Goal: Book appointment/travel/reservation

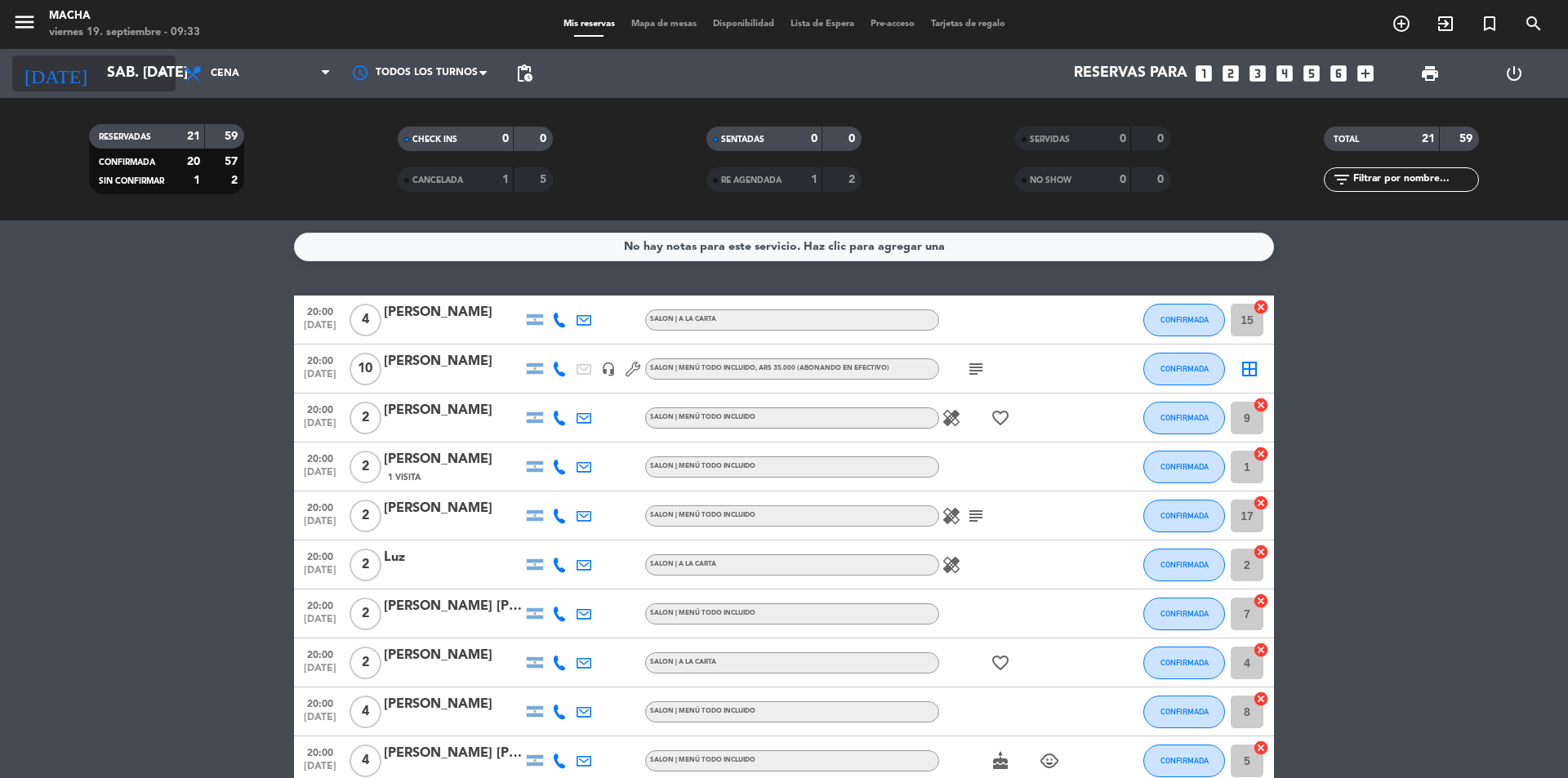
click at [137, 73] on input "sáb. [DATE]" at bounding box center [193, 73] width 189 height 33
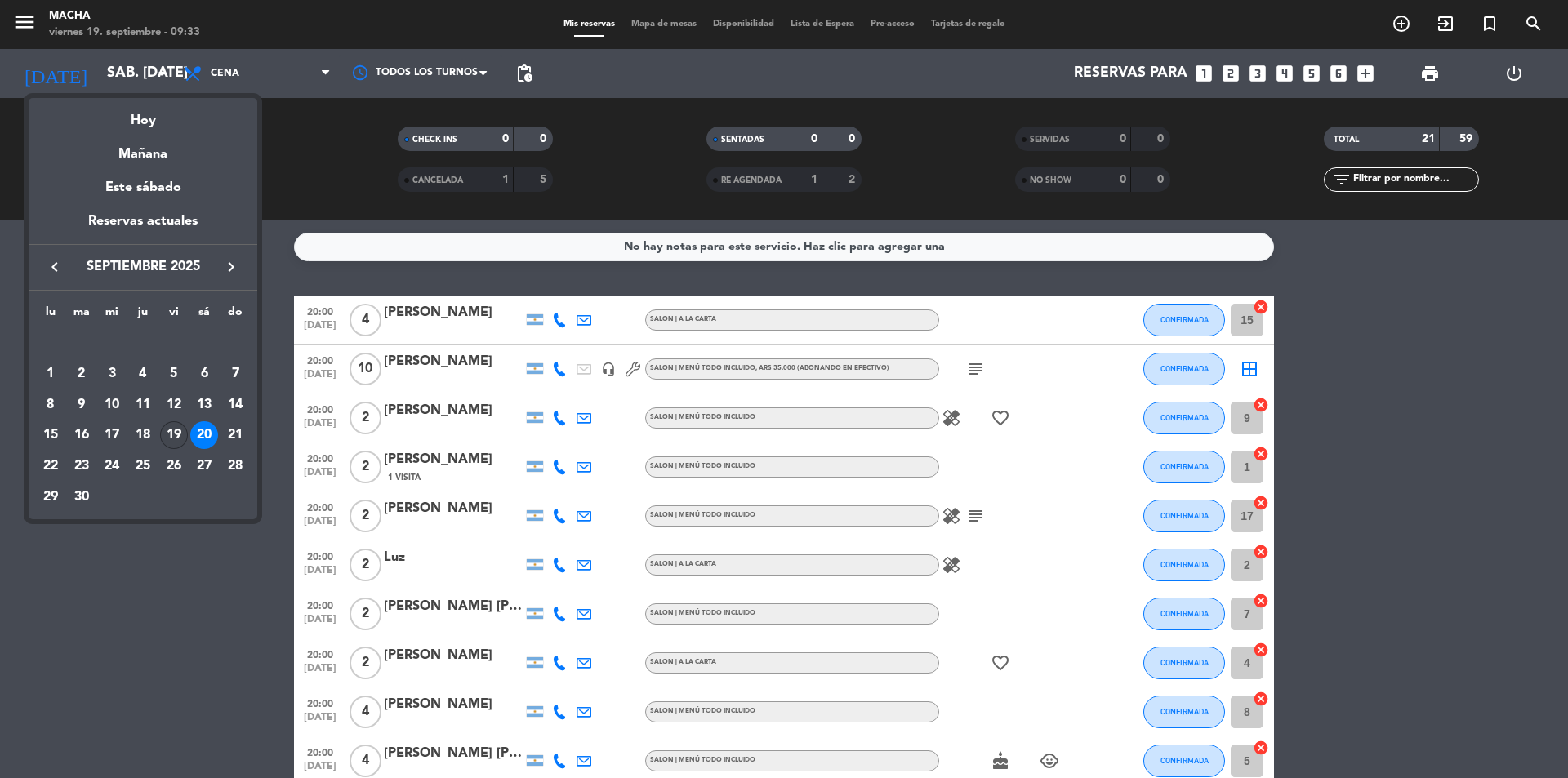
click at [174, 440] on div "19" at bounding box center [173, 435] width 28 height 28
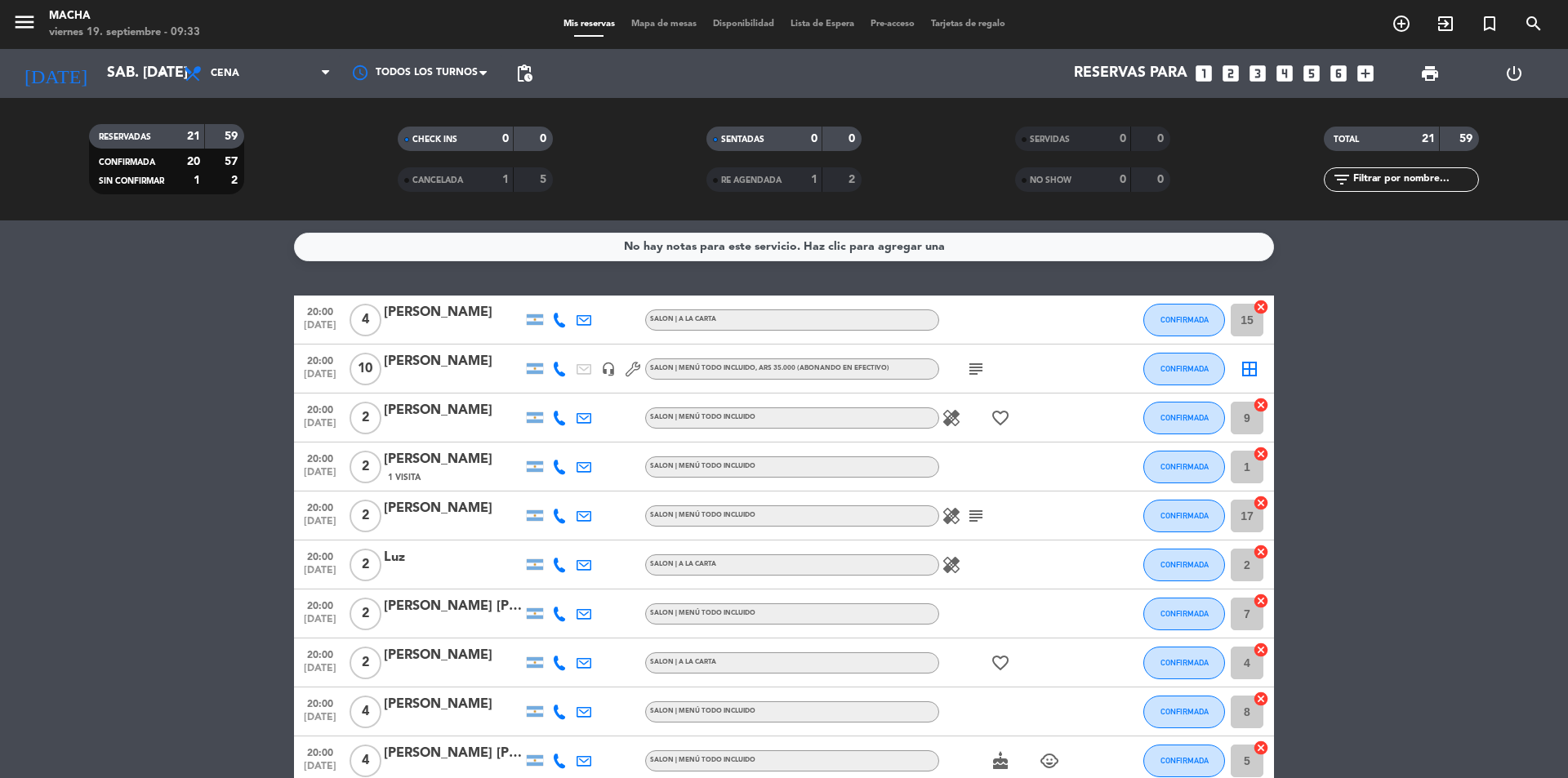
type input "vie. [DATE]"
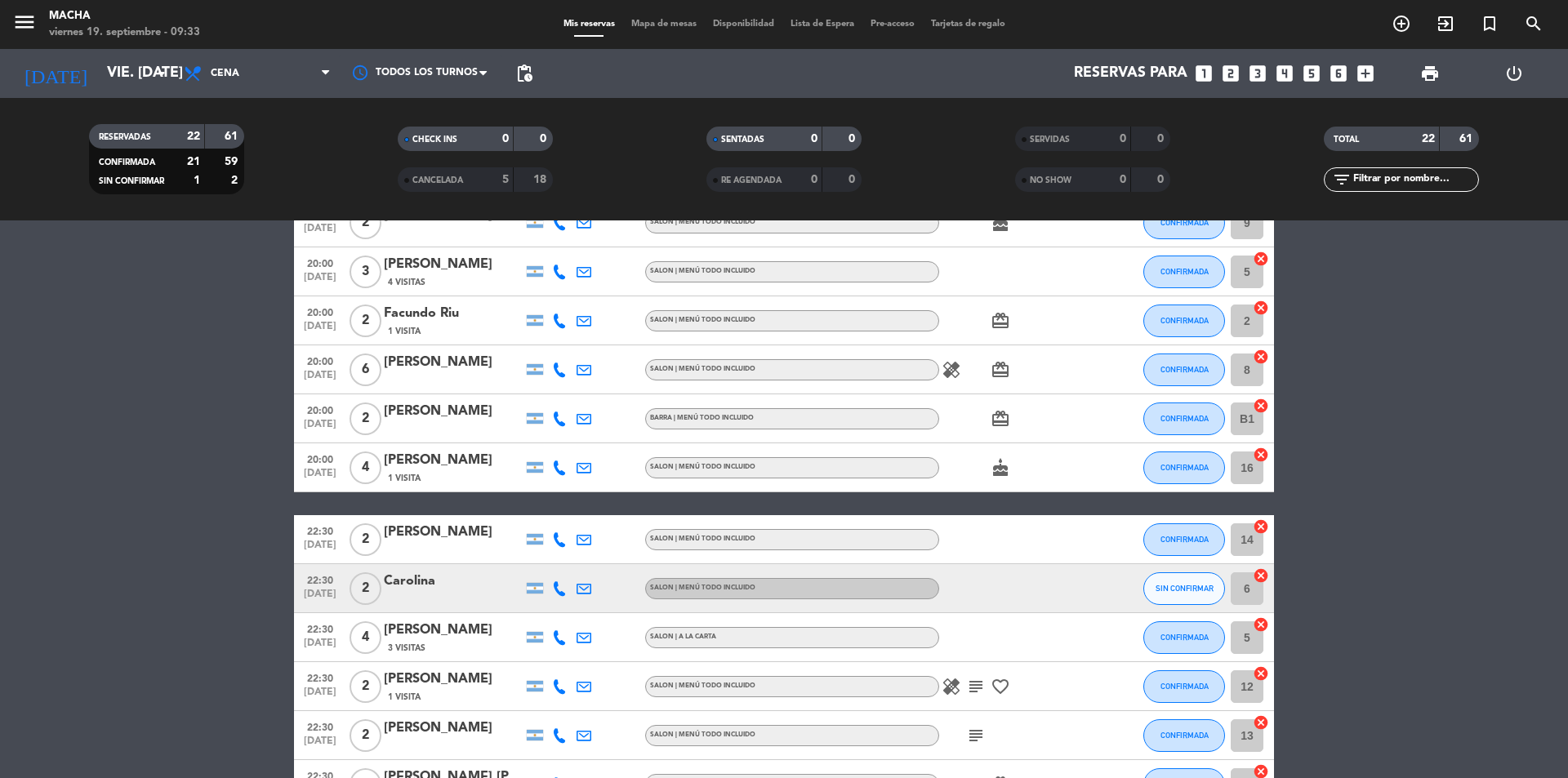
scroll to position [245, 0]
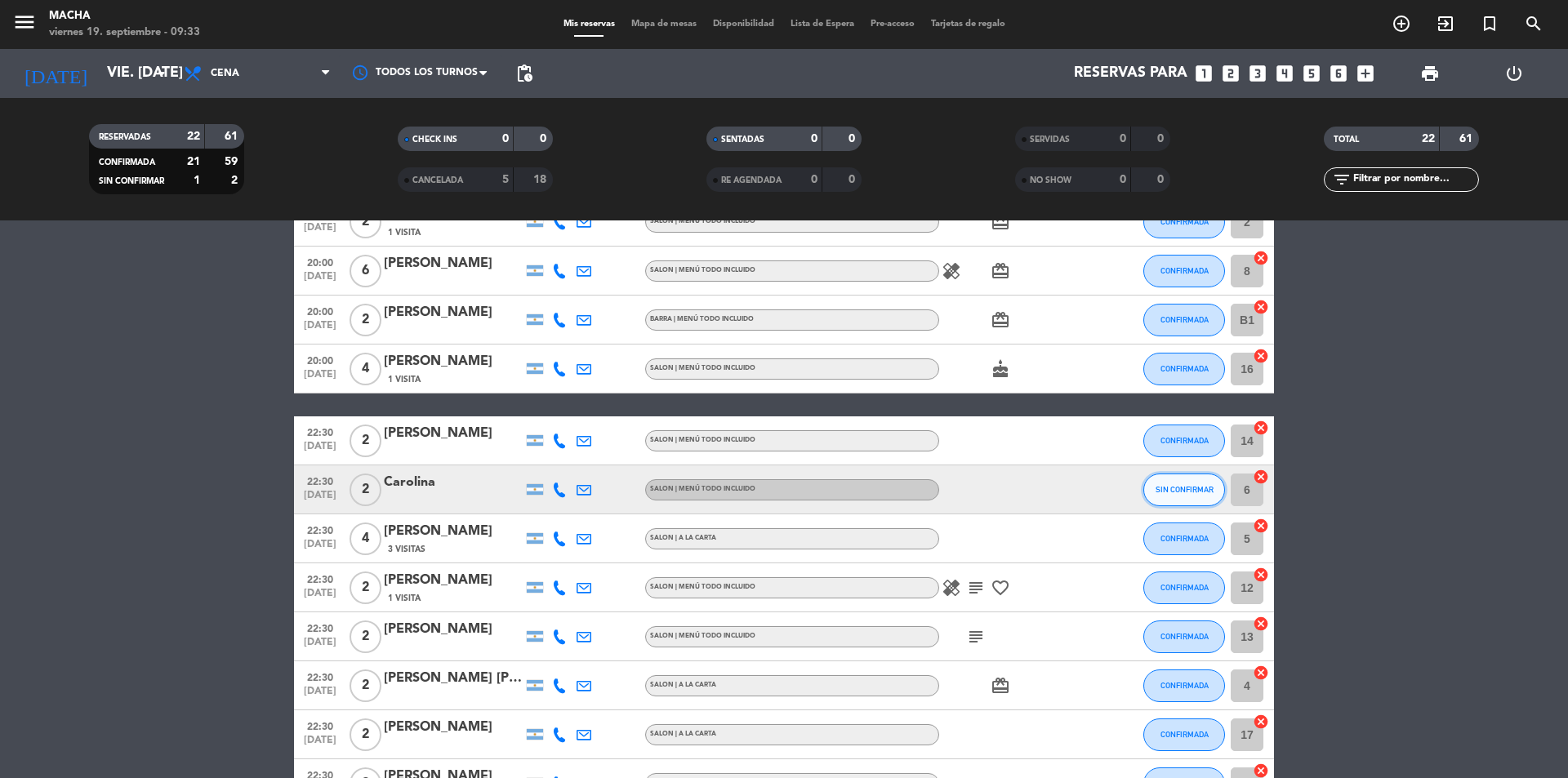
click at [1178, 497] on button "SIN CONFIRMAR" at bounding box center [1185, 489] width 82 height 33
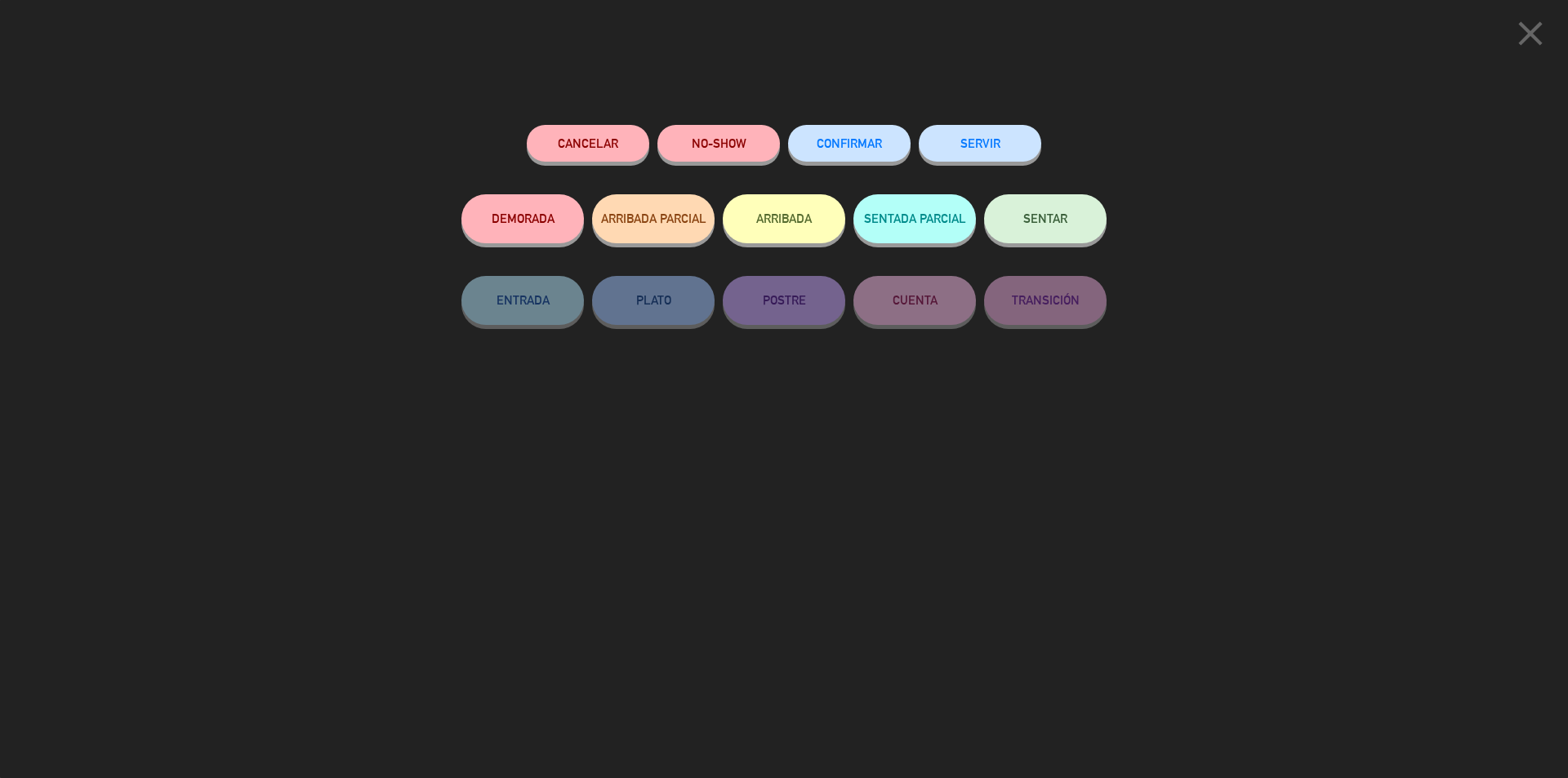
click at [854, 134] on button "CONFIRMAR" at bounding box center [849, 143] width 122 height 37
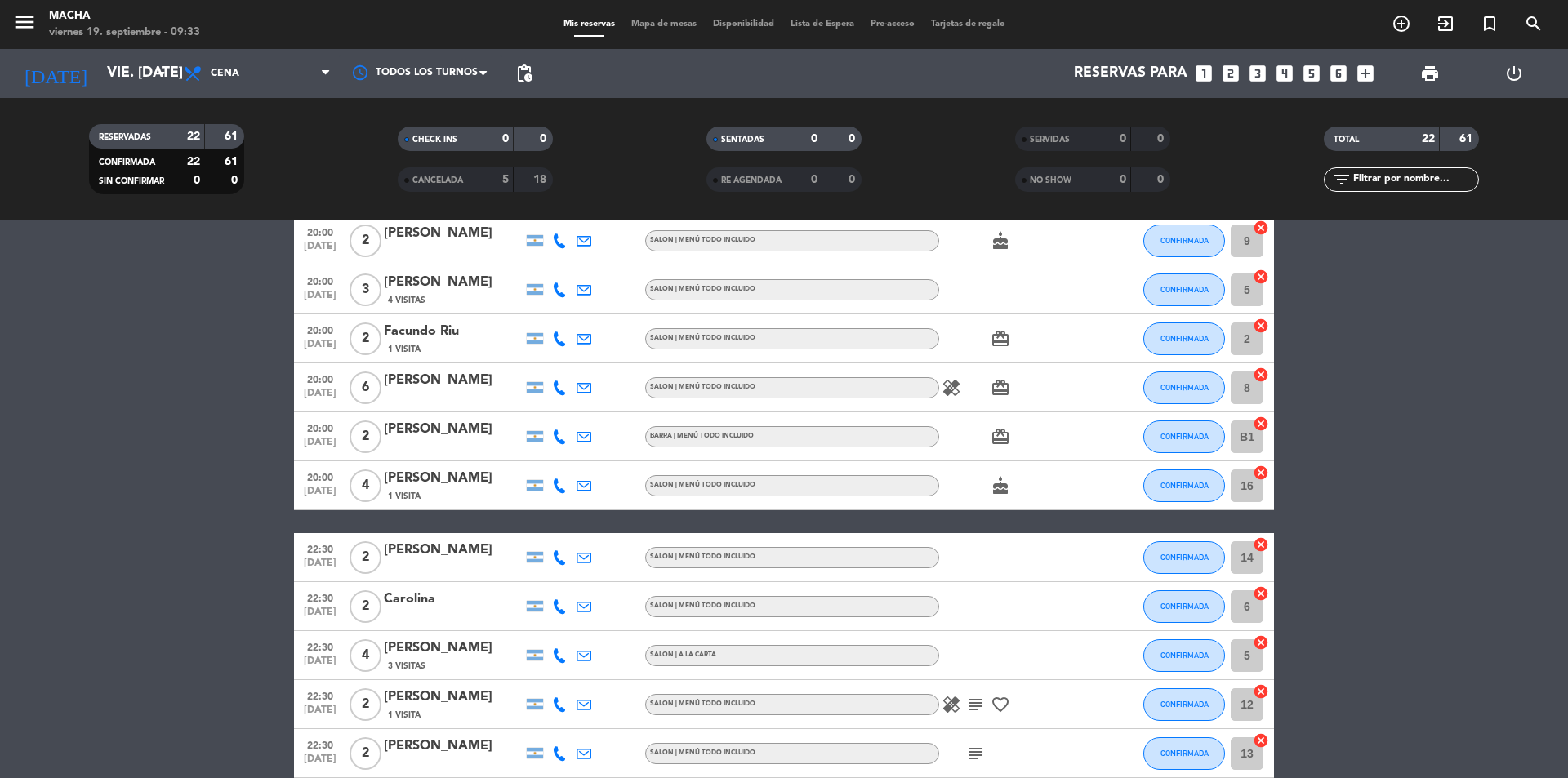
scroll to position [0, 0]
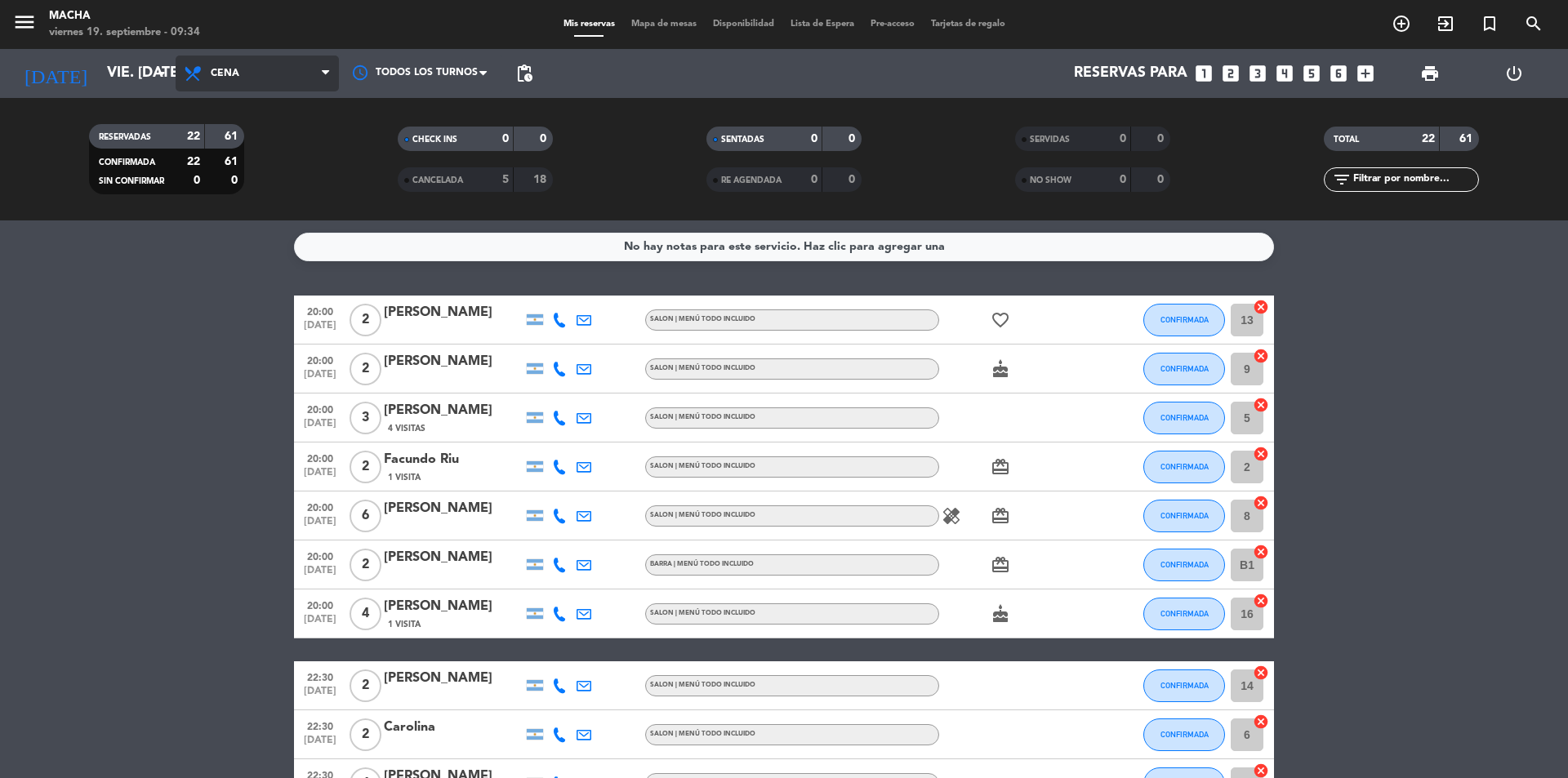
click at [248, 59] on span "Cena" at bounding box center [257, 73] width 163 height 36
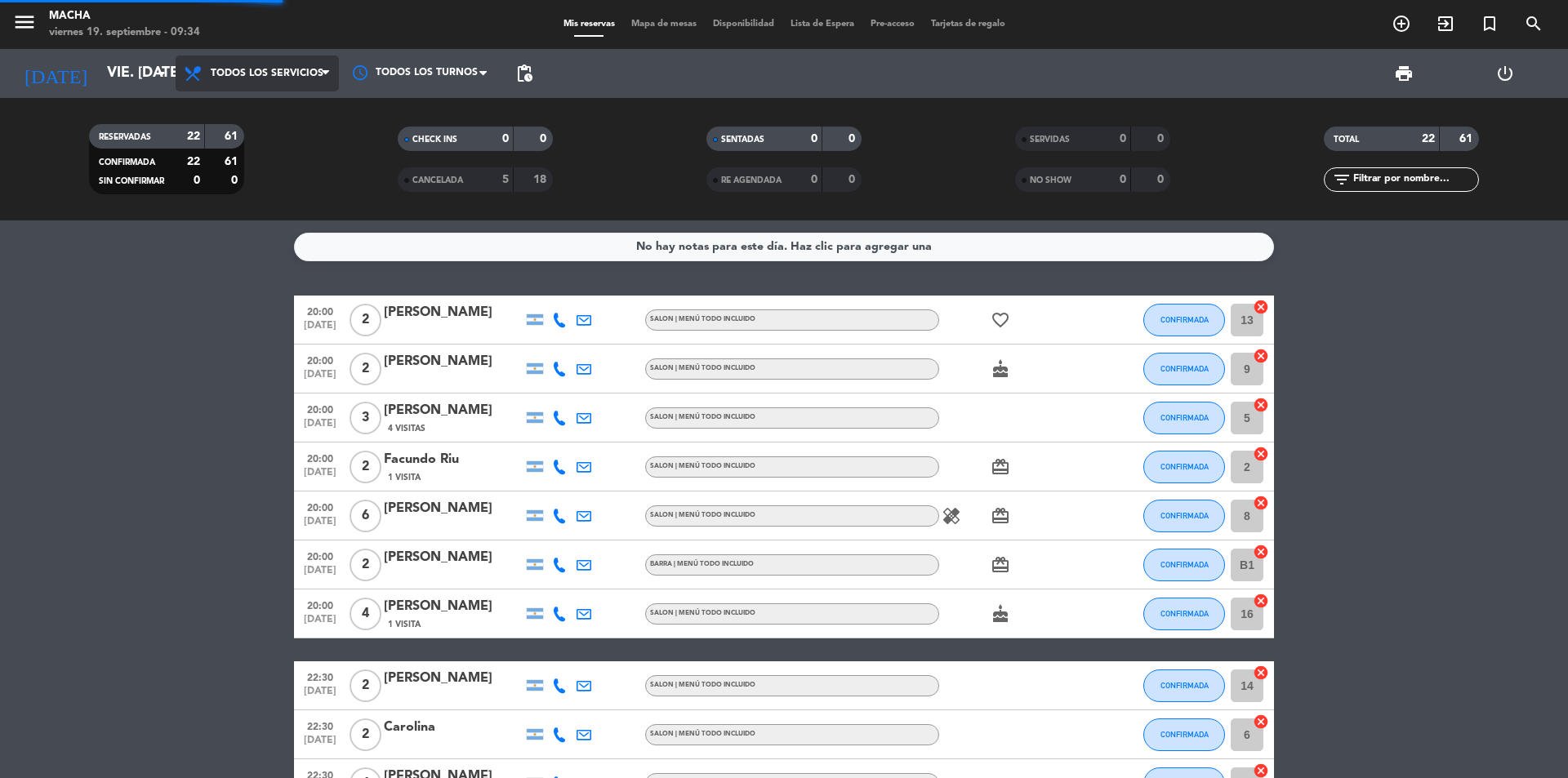
click at [264, 108] on div "menu Macha viernes 19. septiembre - 09:34 Mis reservas Mapa de mesas Disponibil…" at bounding box center [784, 110] width 1568 height 221
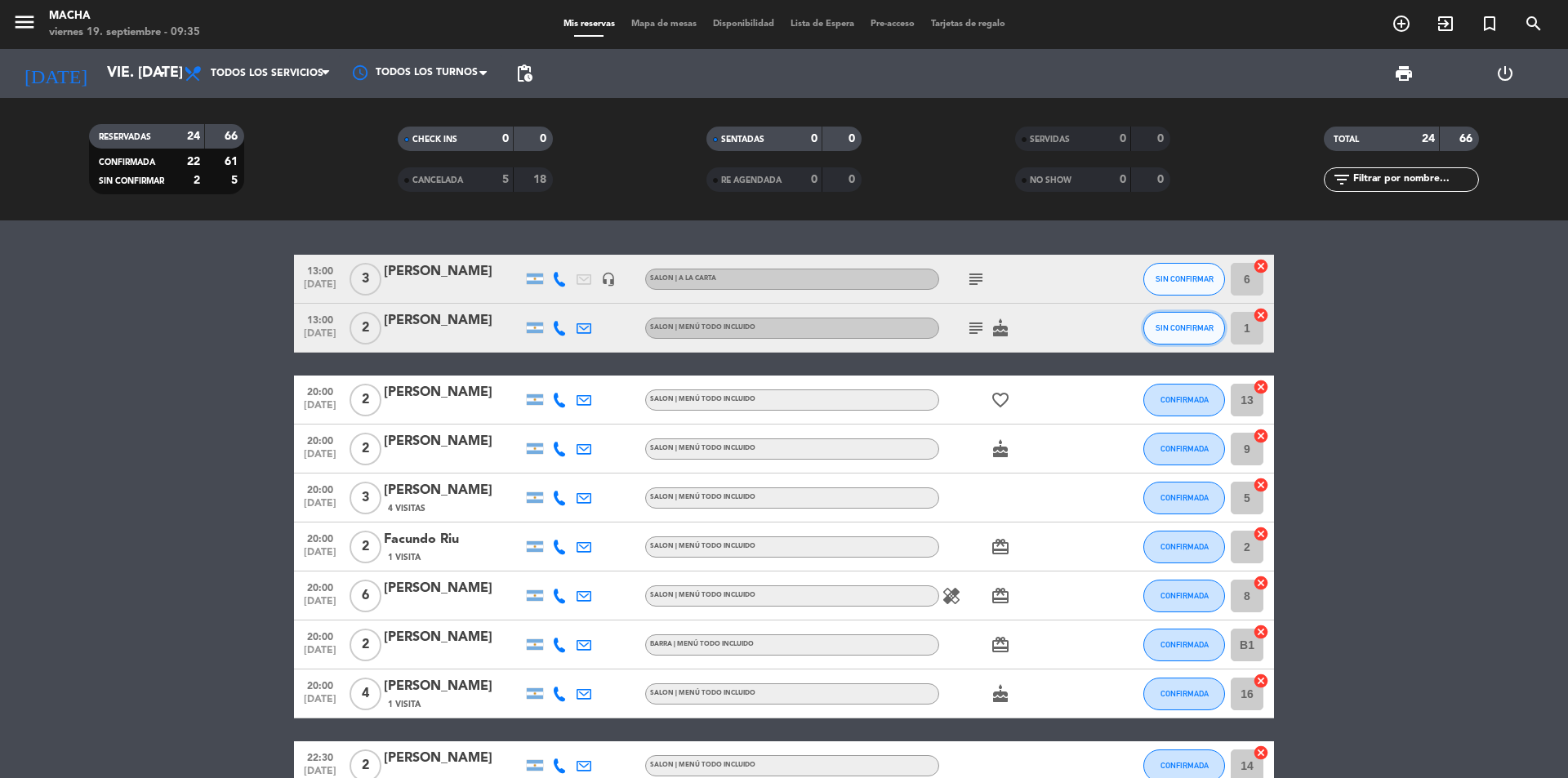
click at [1185, 330] on span "SIN CONFIRMAR" at bounding box center [1184, 328] width 58 height 9
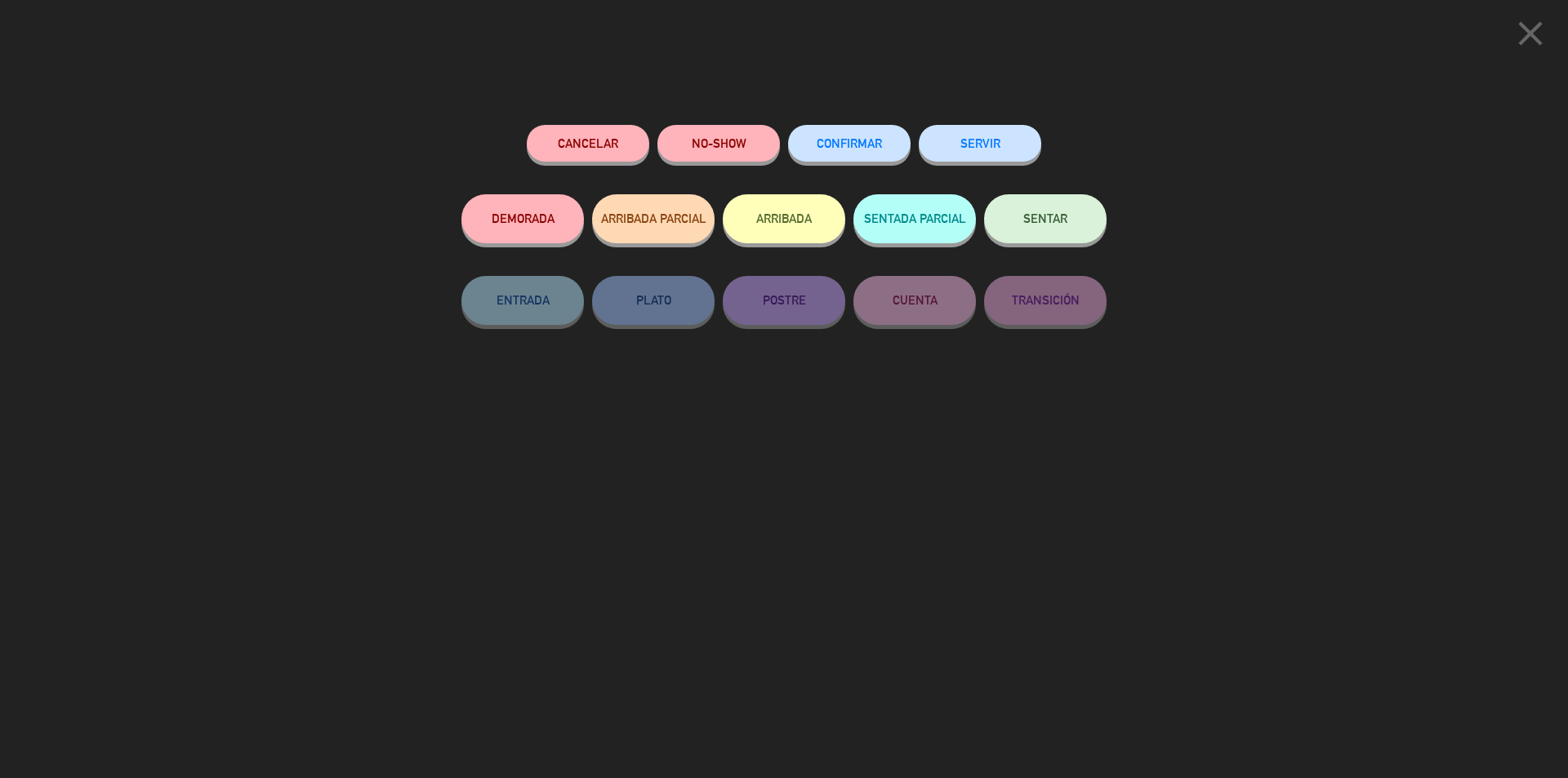
click at [880, 156] on button "CONFIRMAR" at bounding box center [849, 143] width 122 height 37
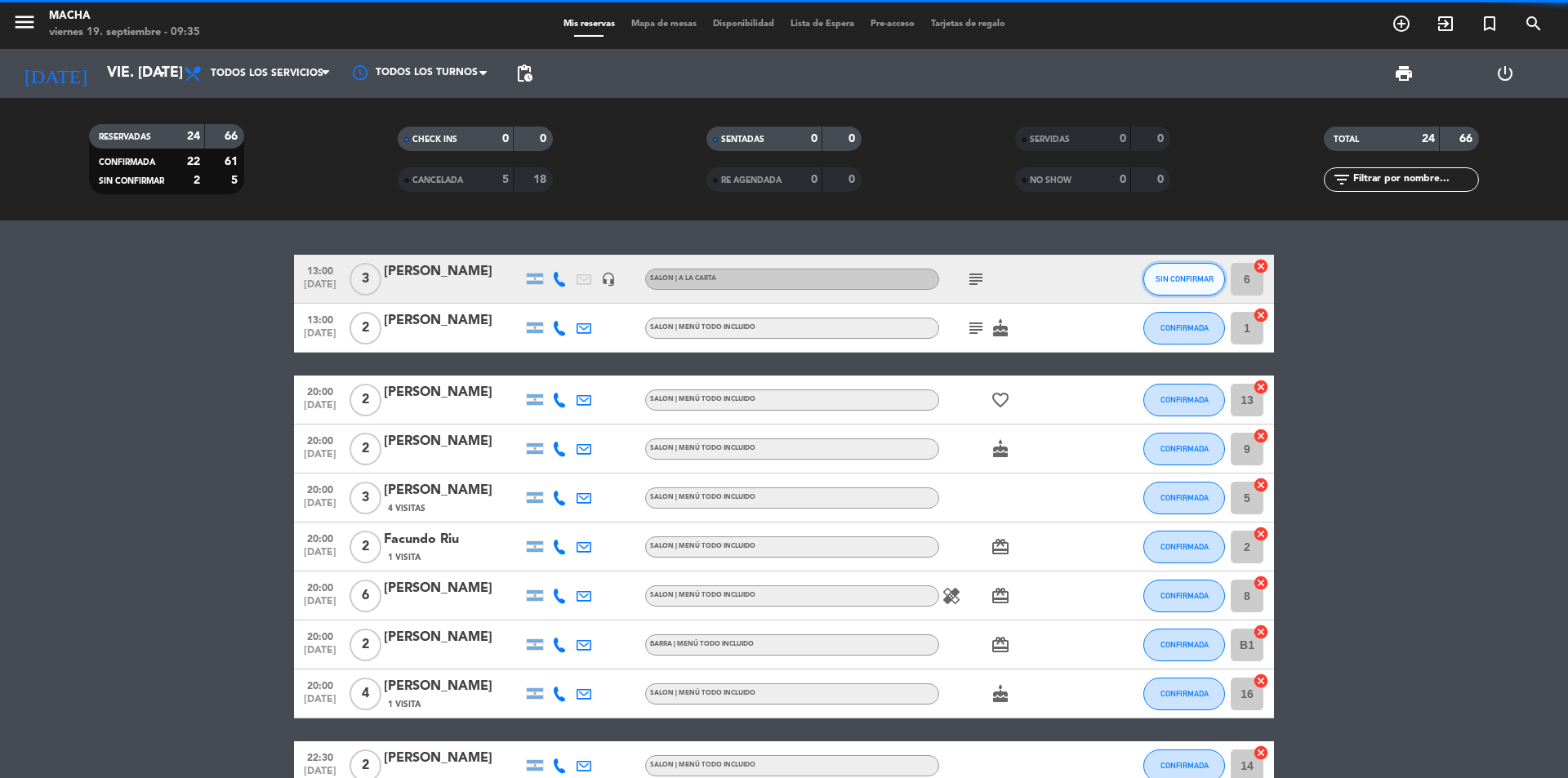
click at [1192, 282] on span "SIN CONFIRMAR" at bounding box center [1184, 279] width 58 height 9
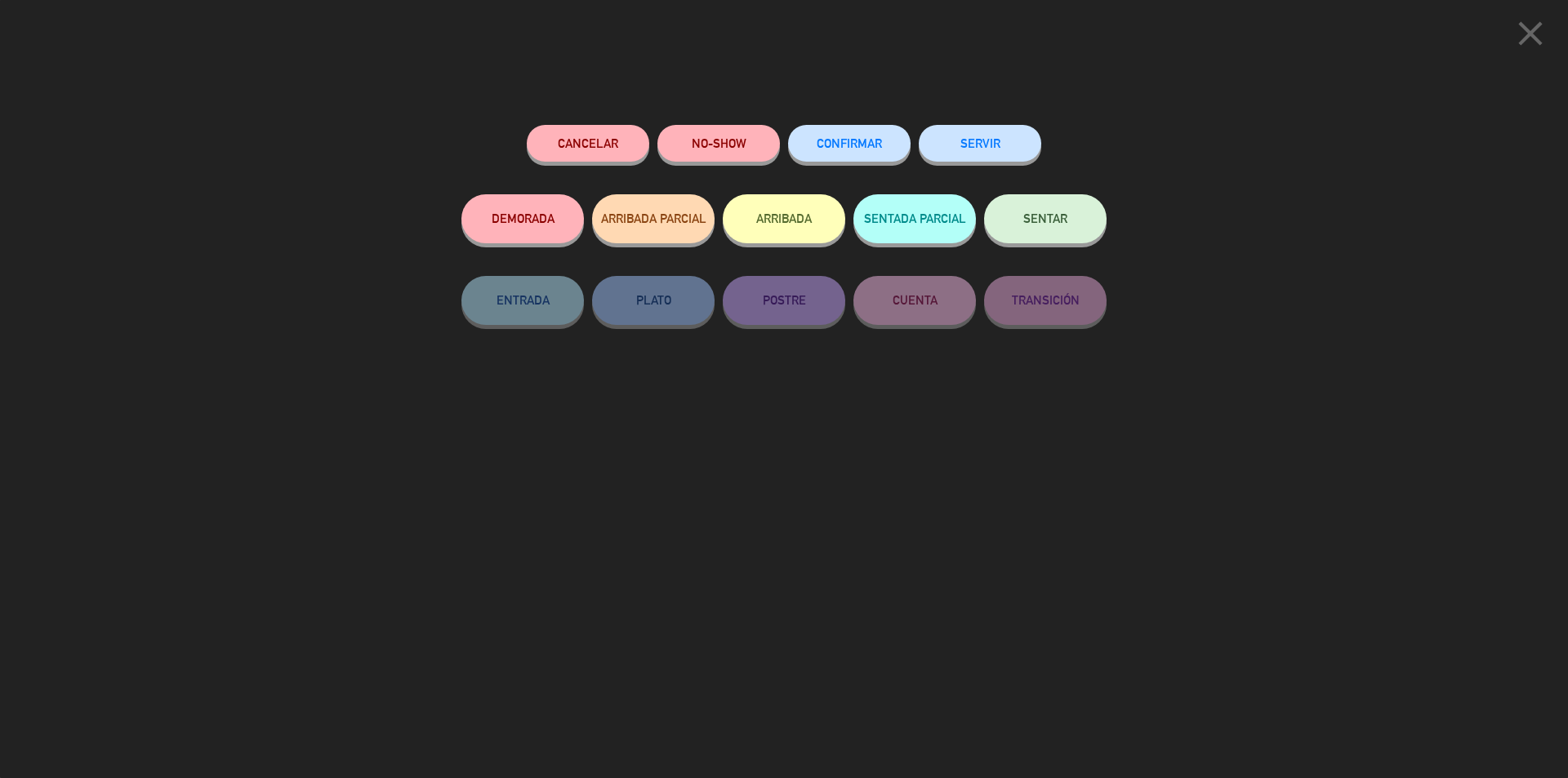
click at [859, 151] on button "CONFIRMAR" at bounding box center [849, 143] width 122 height 37
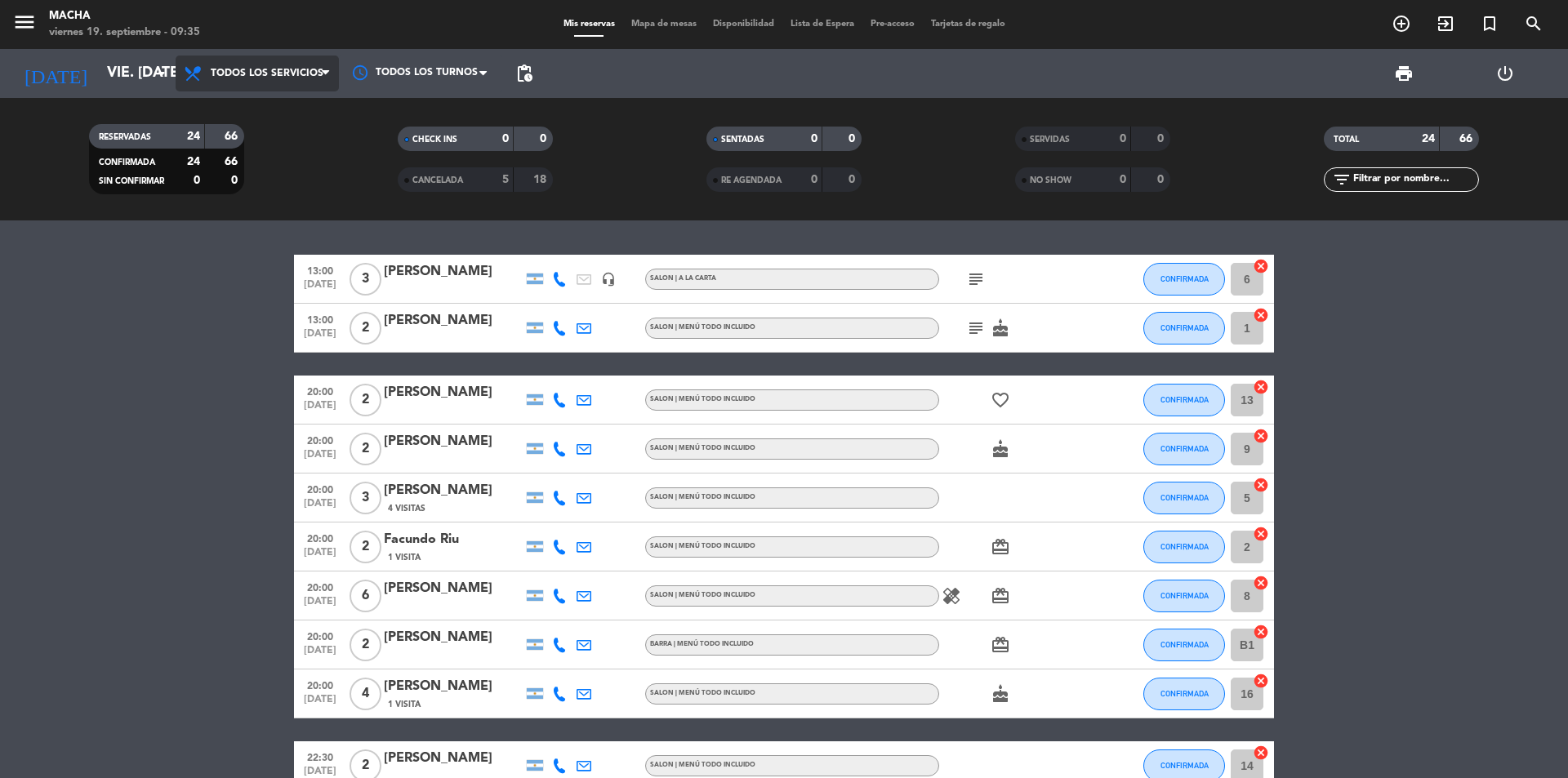
click at [319, 61] on span "Todos los servicios" at bounding box center [257, 73] width 163 height 36
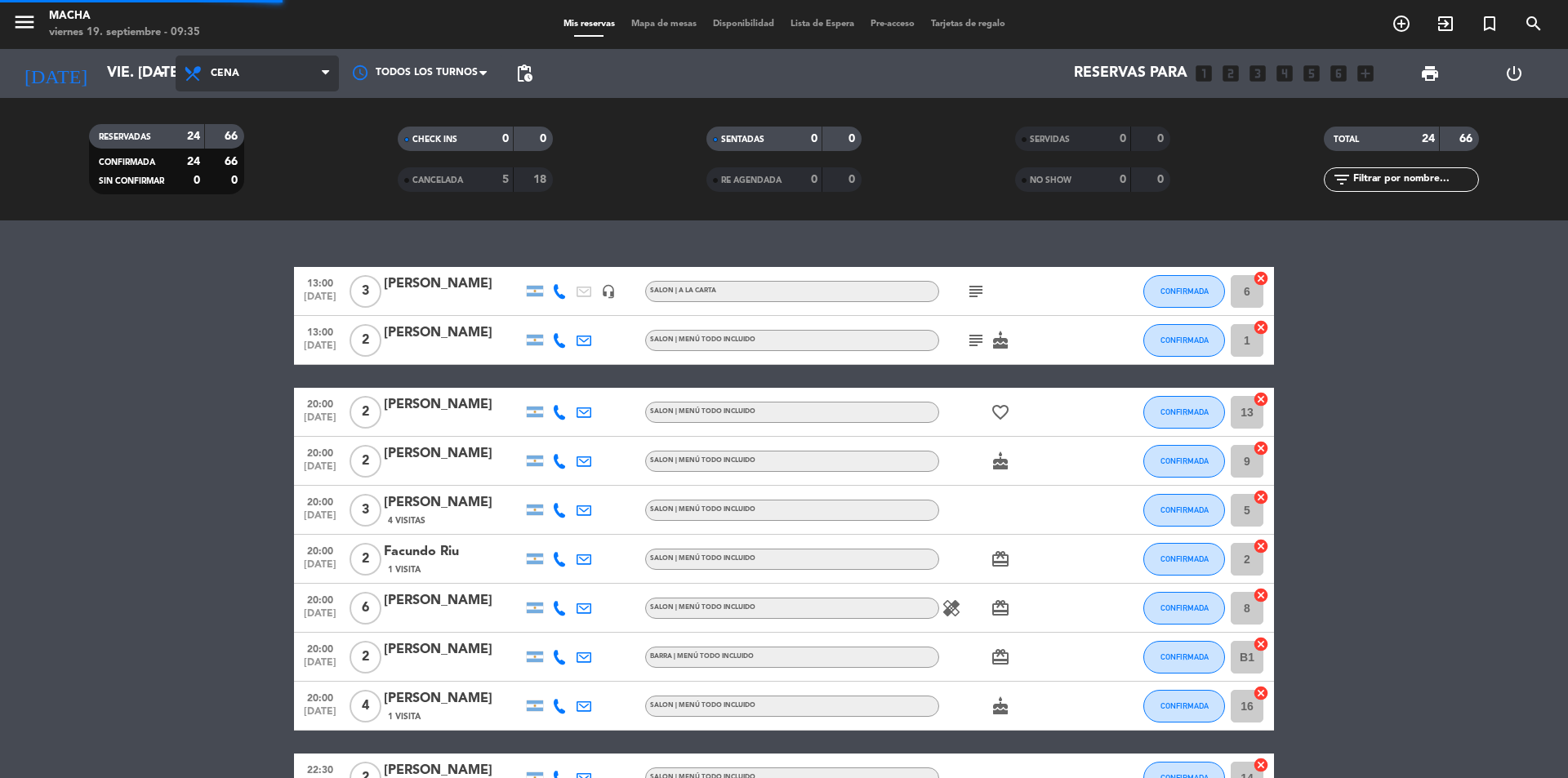
click at [255, 215] on div "menu Macha viernes 19. septiembre - 09:35 Mis reservas Mapa de mesas Disponibil…" at bounding box center [784, 110] width 1568 height 221
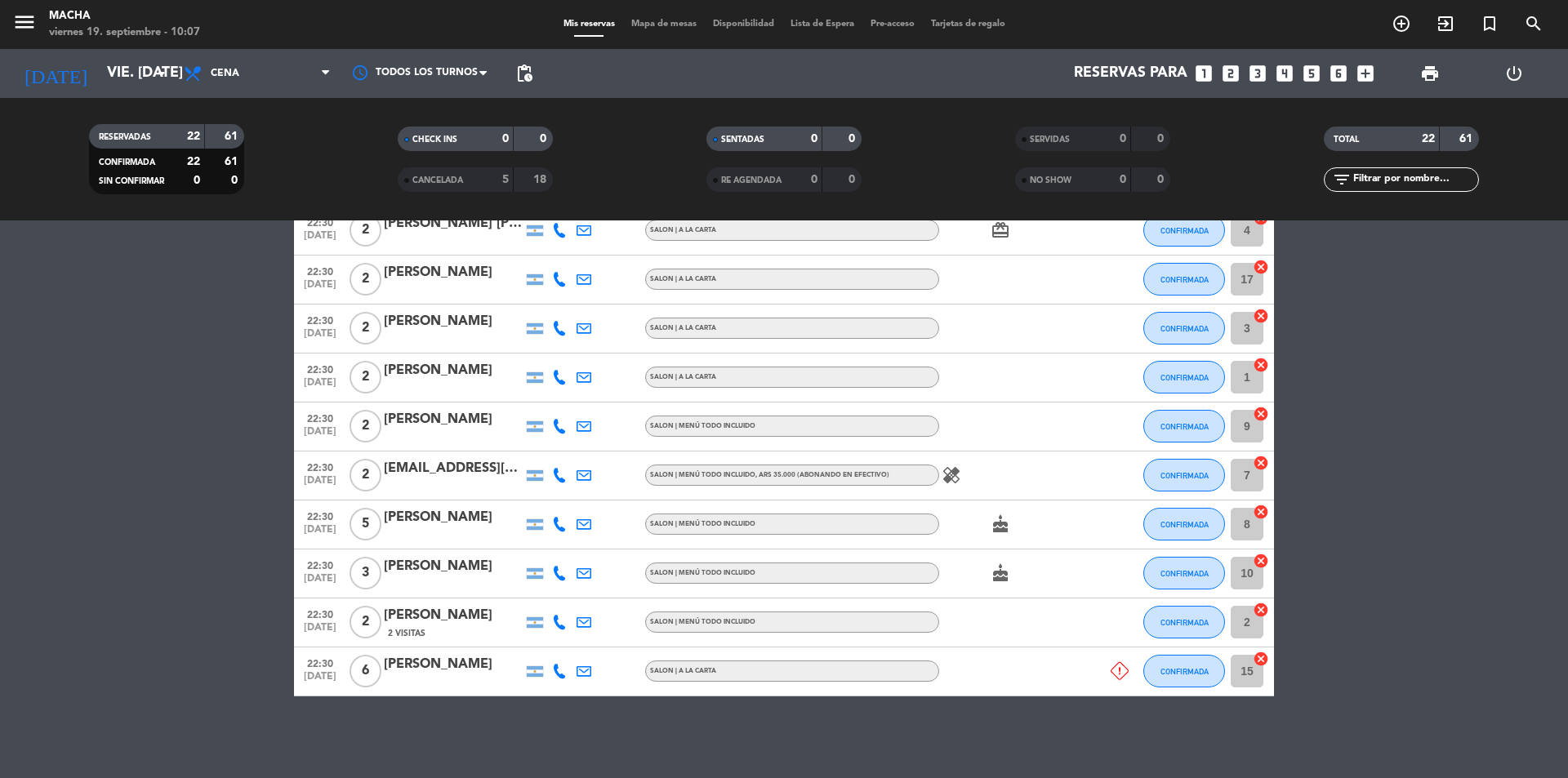
scroll to position [192, 0]
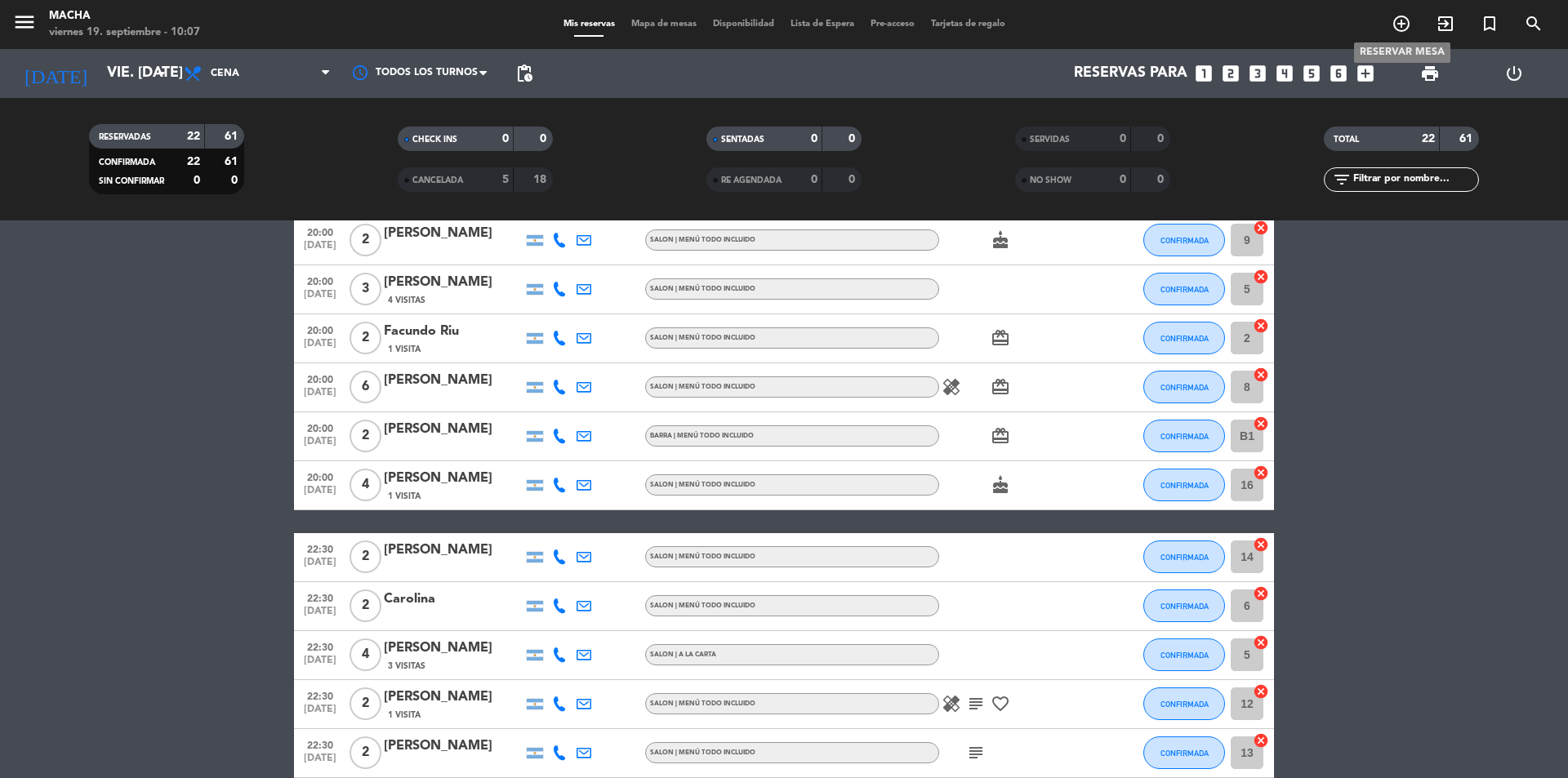
click at [1401, 20] on icon "add_circle_outline" at bounding box center [1401, 23] width 19 height 19
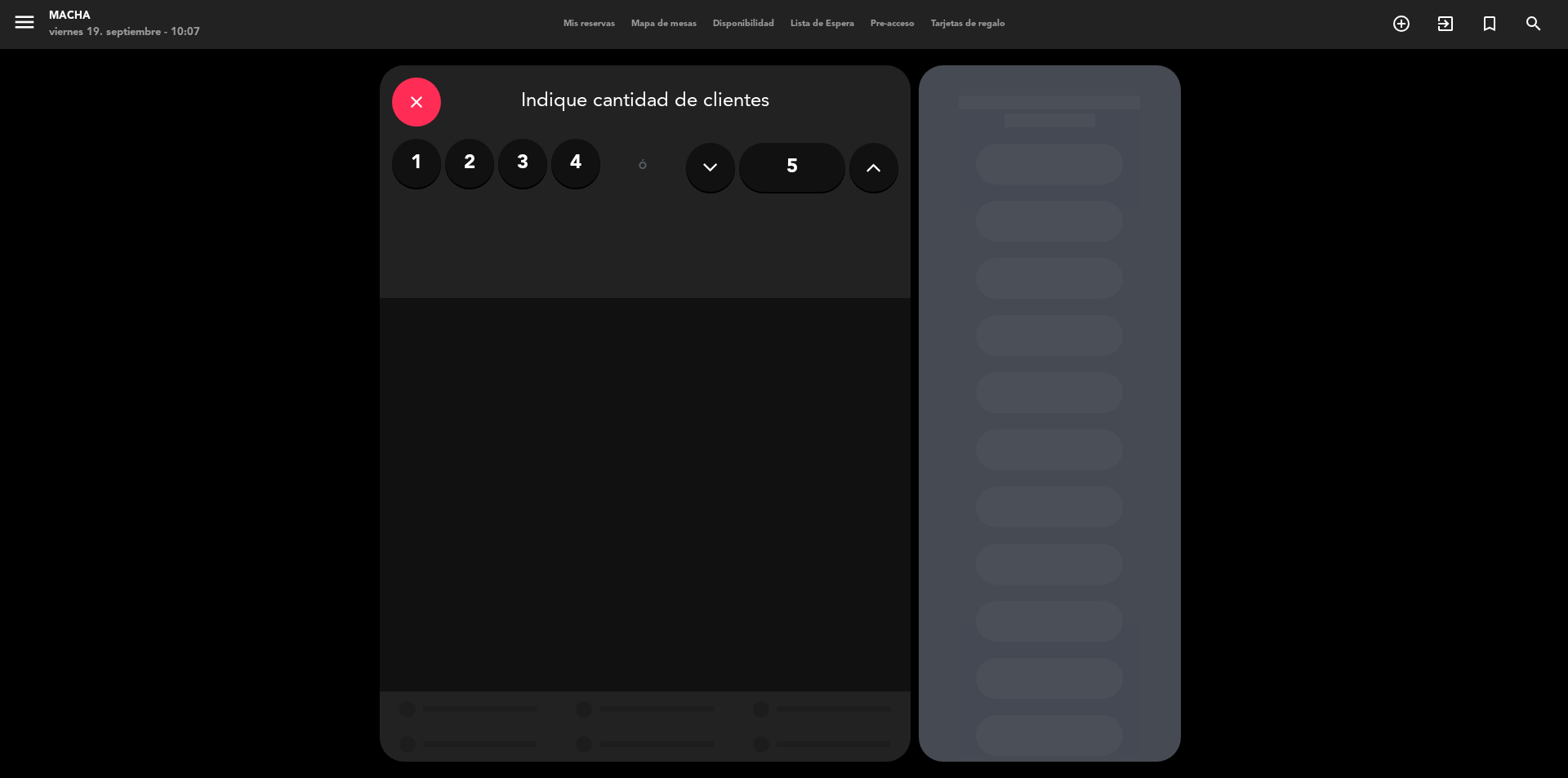
click at [868, 163] on icon at bounding box center [874, 166] width 16 height 24
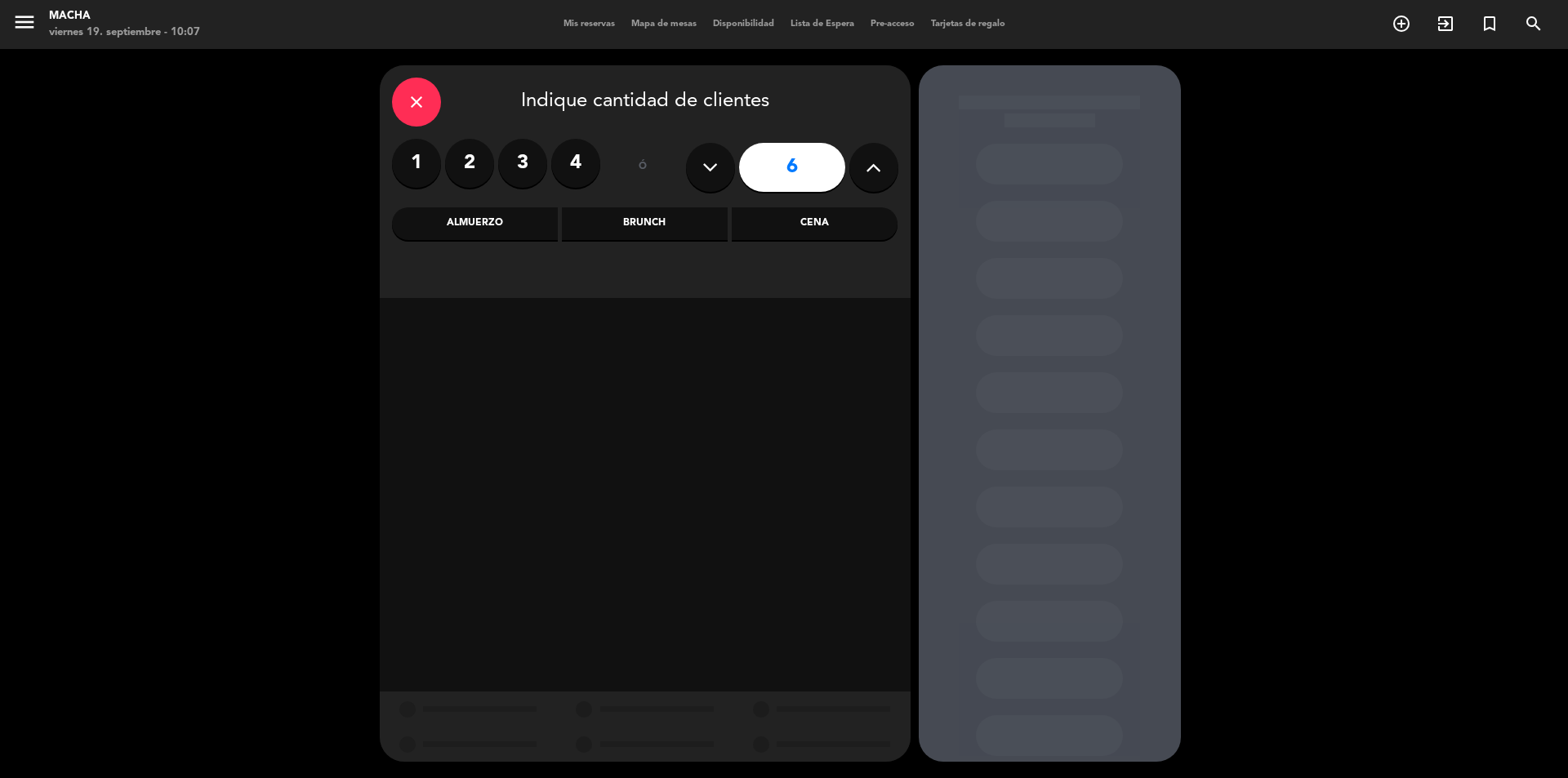
click at [806, 221] on div "Cena" at bounding box center [815, 223] width 166 height 33
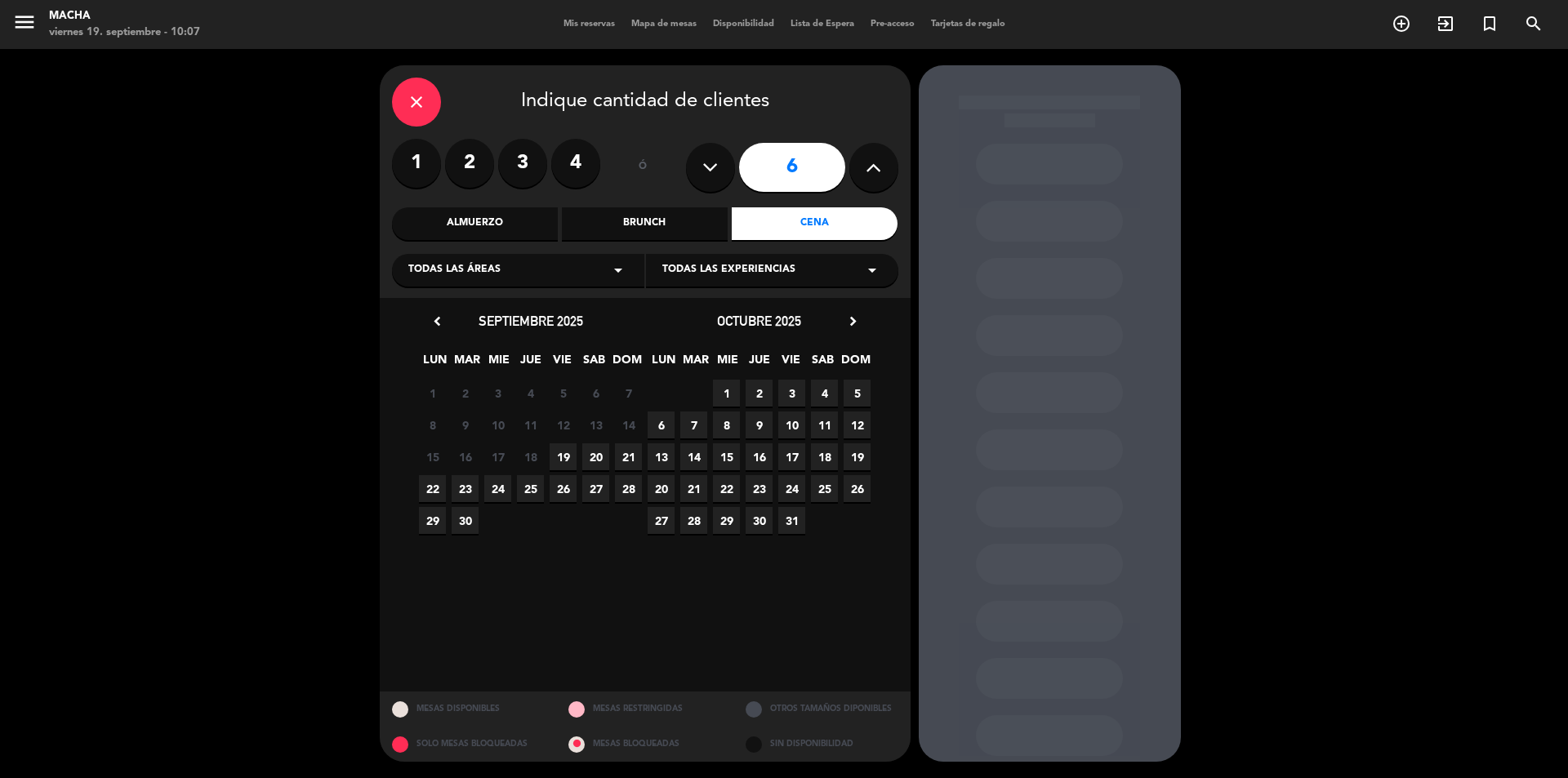
click at [562, 459] on span "19" at bounding box center [563, 457] width 27 height 27
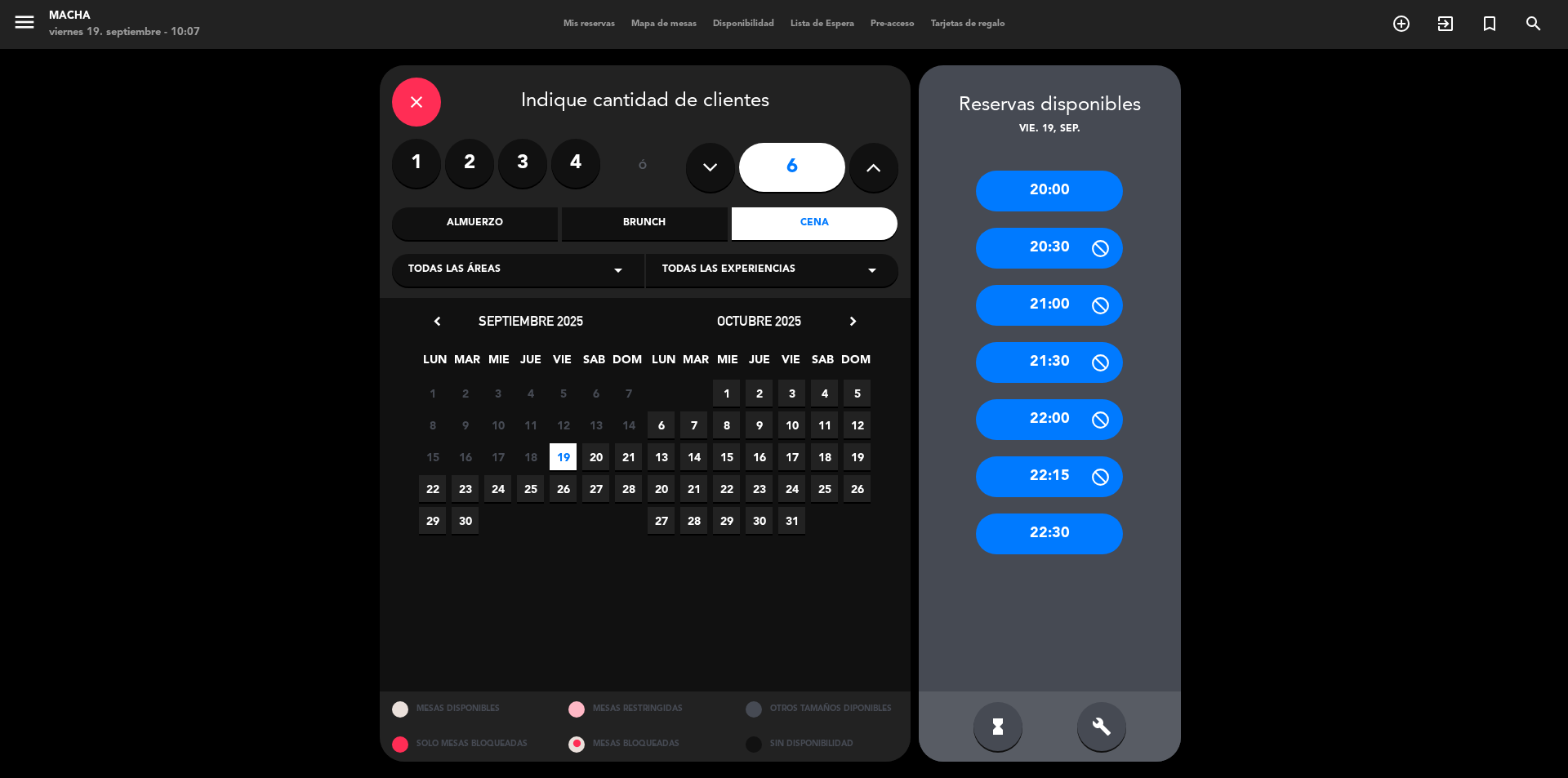
click at [1115, 734] on div "build" at bounding box center [1102, 727] width 49 height 49
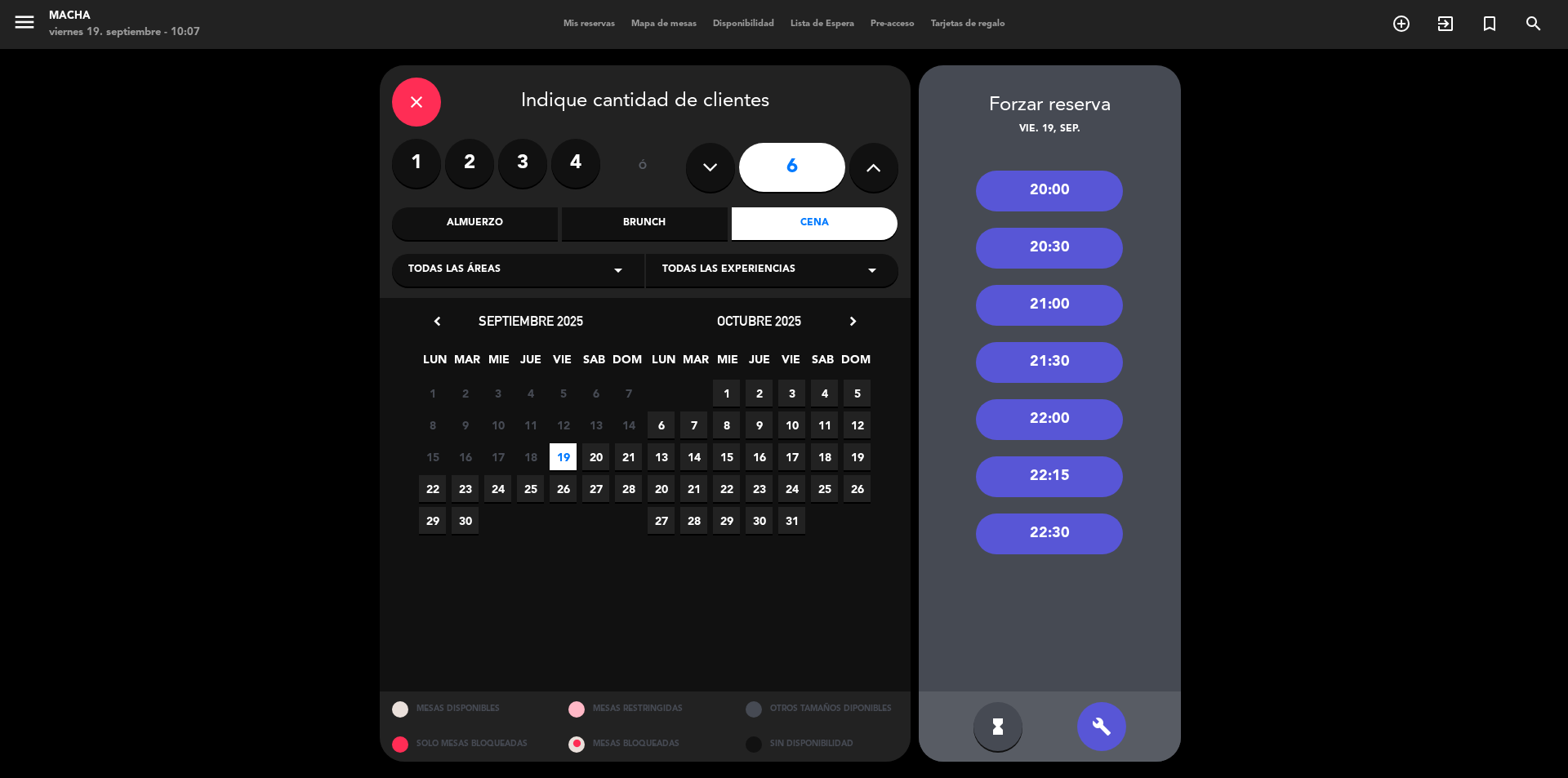
click at [1038, 186] on div "20:00" at bounding box center [1050, 191] width 147 height 41
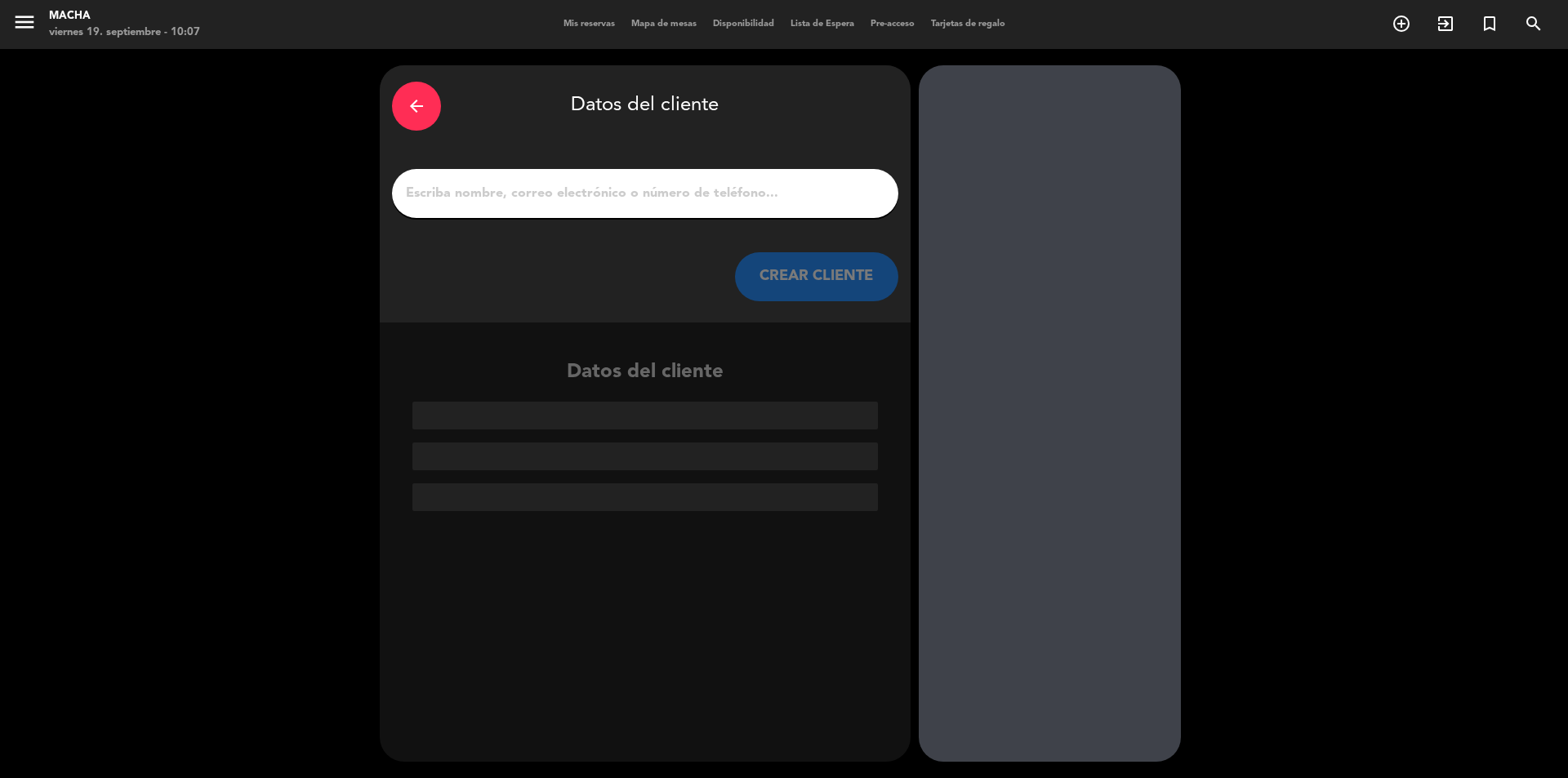
click at [587, 201] on input "1" at bounding box center [645, 193] width 482 height 23
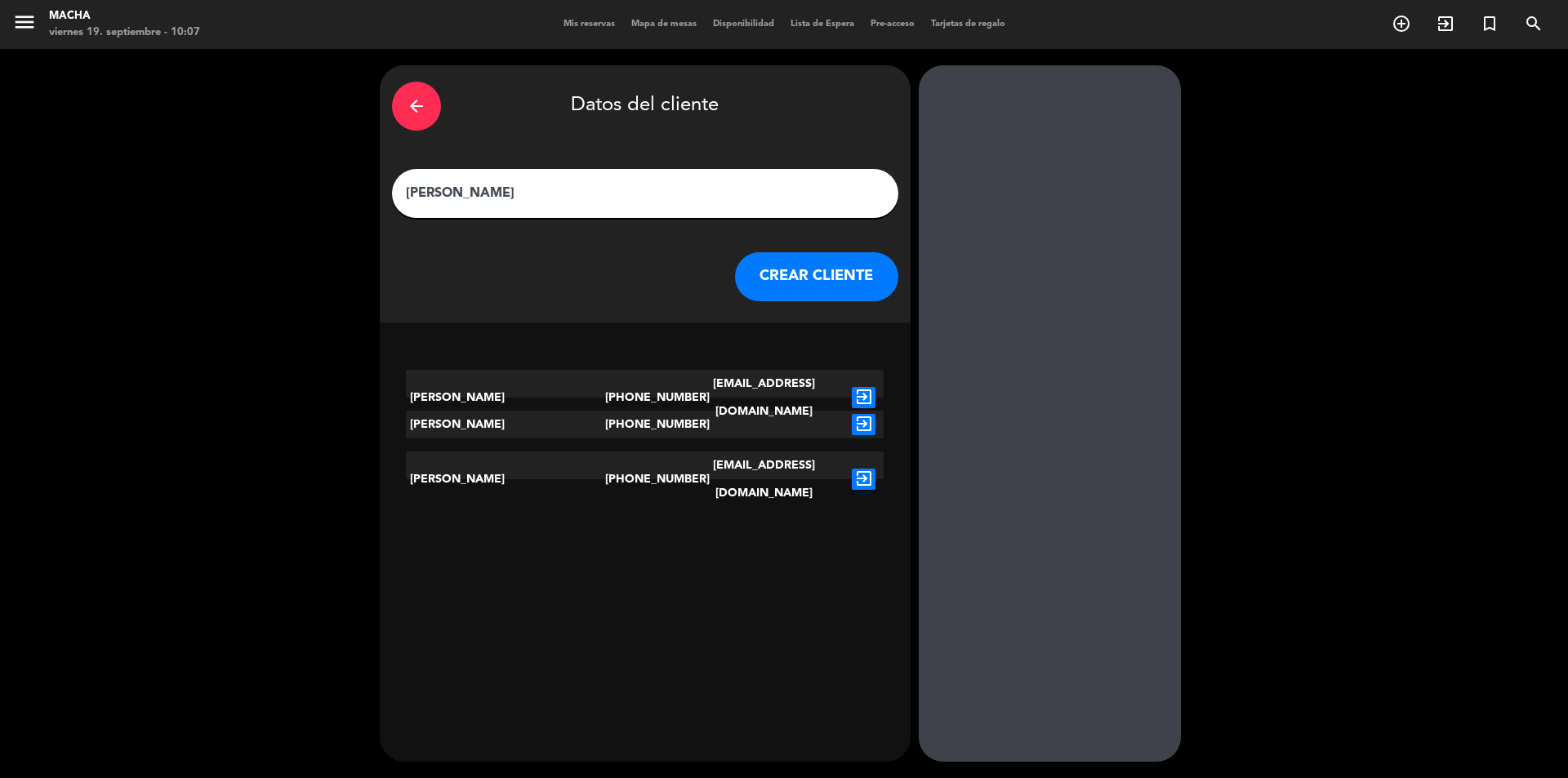
type input "[PERSON_NAME]"
click at [861, 387] on icon "exit_to_app" at bounding box center [863, 397] width 23 height 21
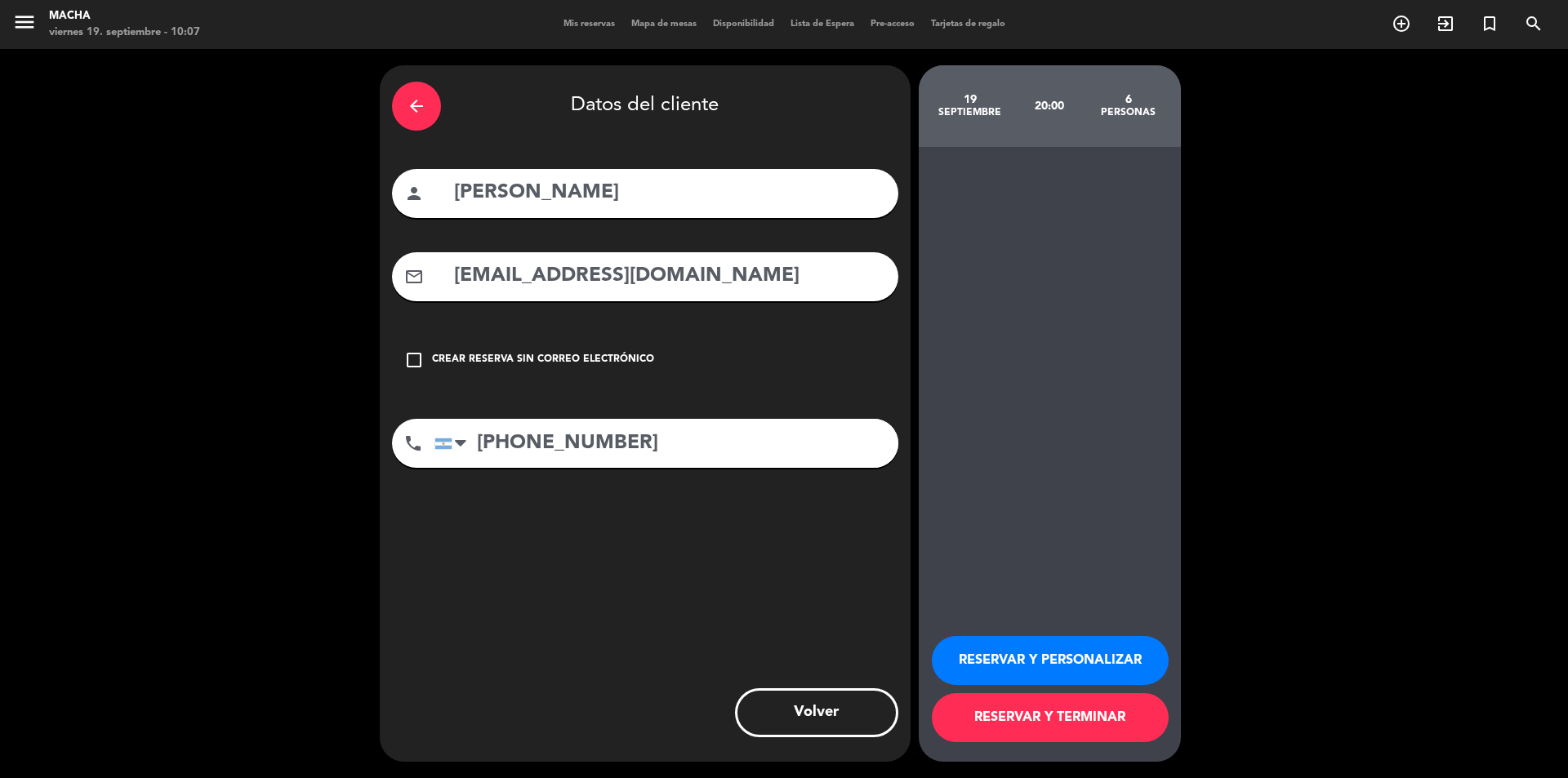
click at [405, 360] on icon "check_box_outline_blank" at bounding box center [413, 360] width 19 height 19
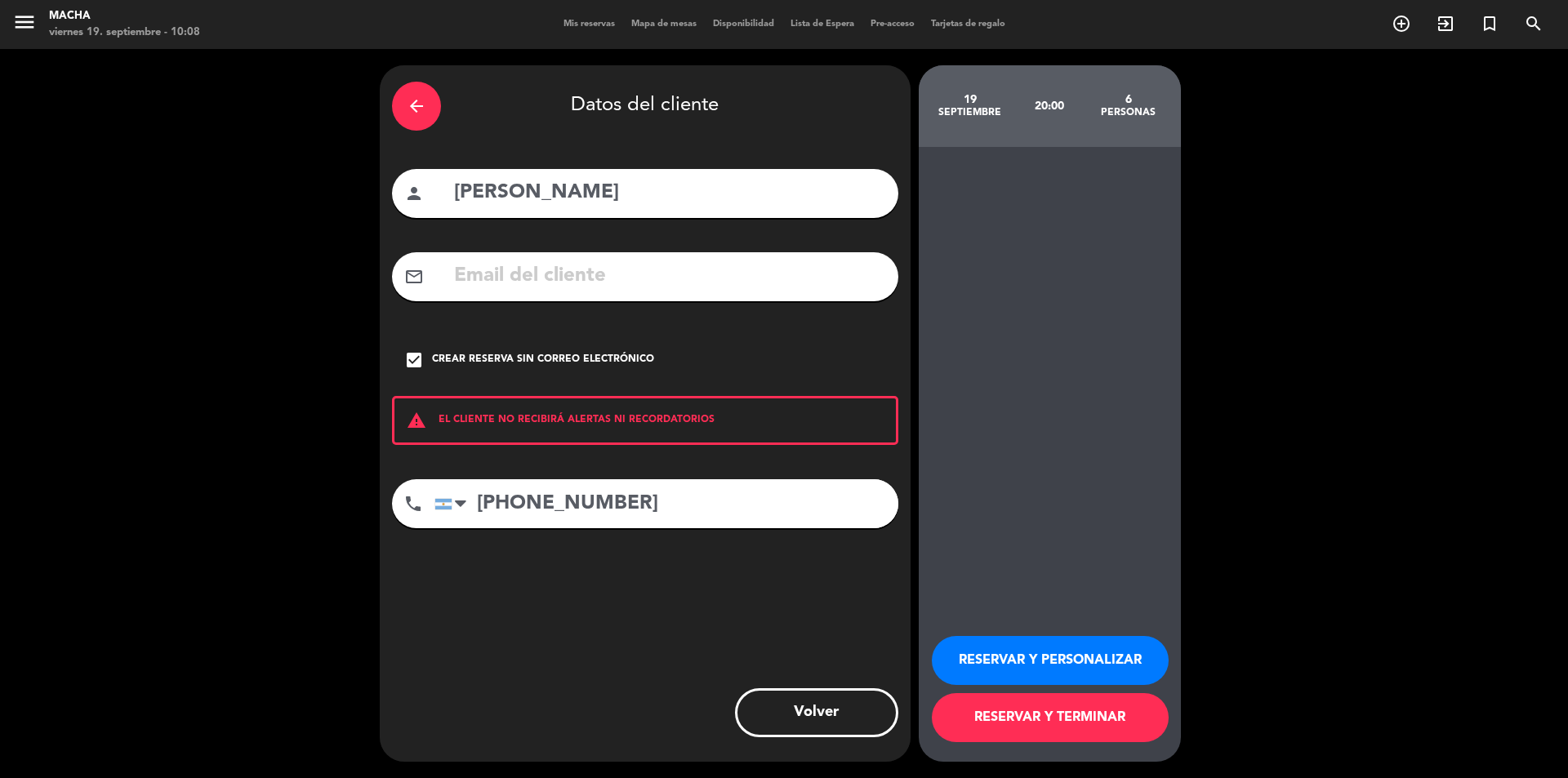
click at [1067, 662] on button "RESERVAR Y PERSONALIZAR" at bounding box center [1050, 660] width 237 height 49
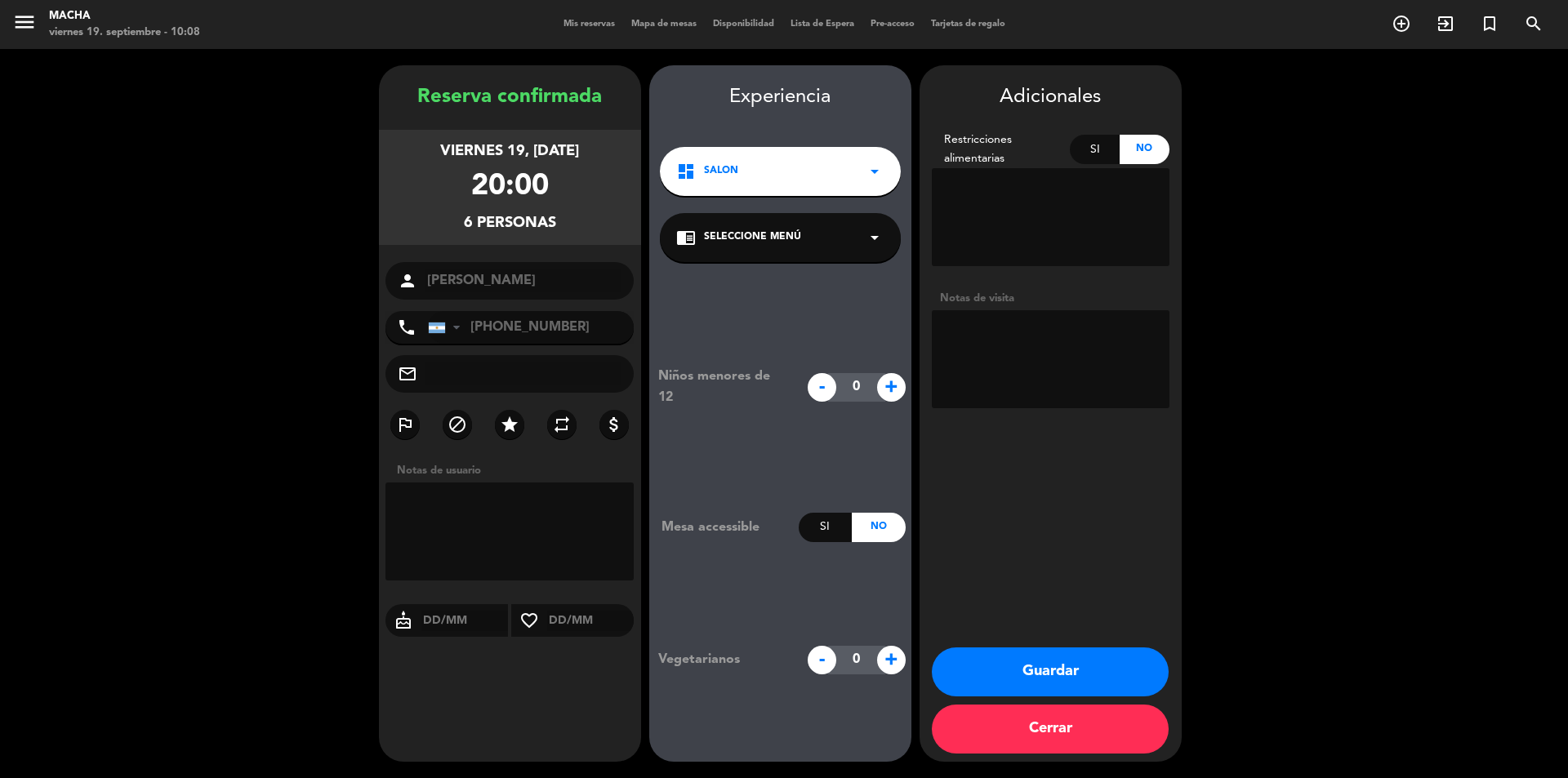
click at [808, 244] on div "chrome_reader_mode Seleccione Menú arrow_drop_down" at bounding box center [781, 238] width 241 height 49
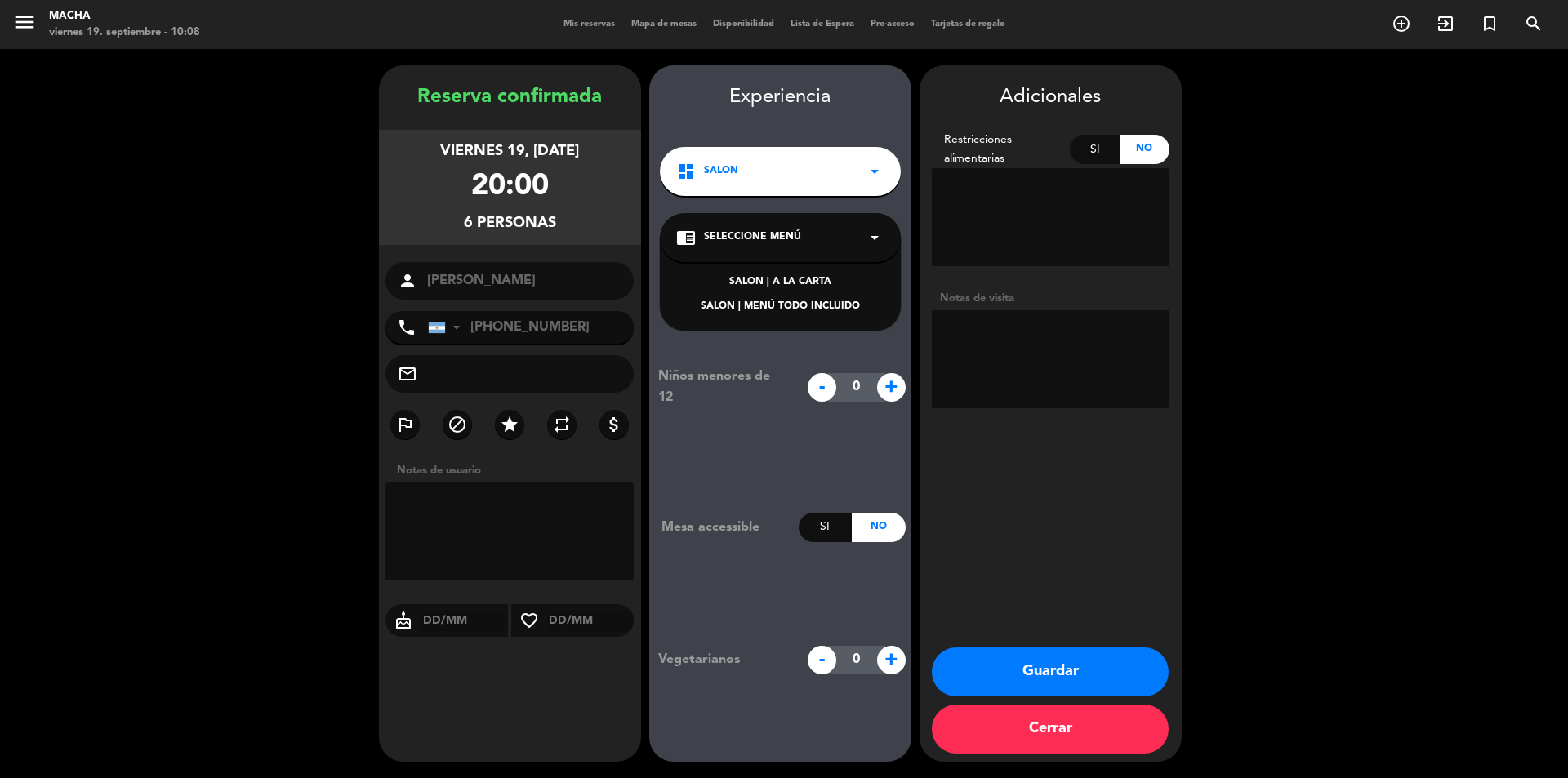
click at [781, 280] on div "SALON | A LA CARTA" at bounding box center [780, 283] width 208 height 17
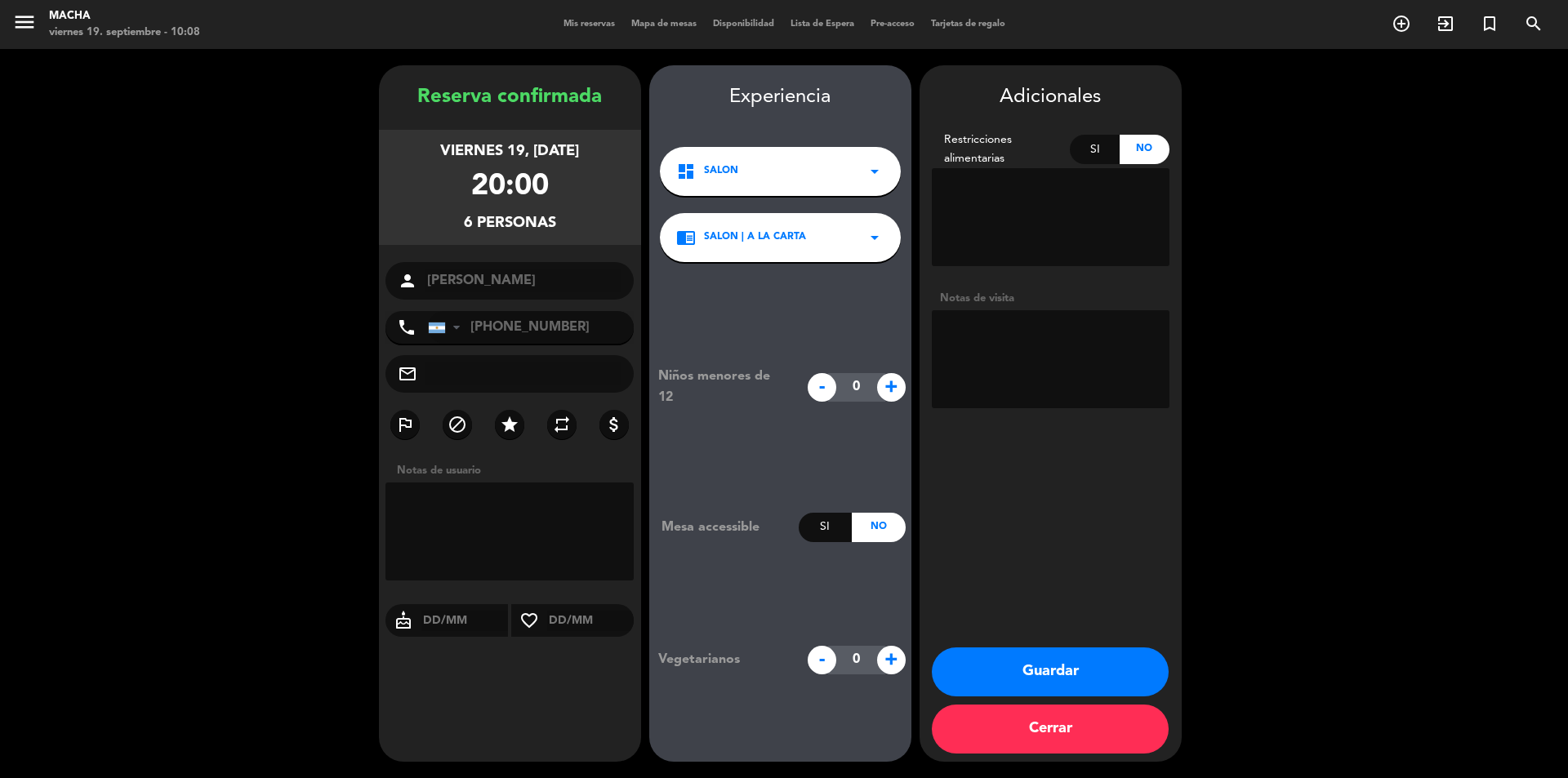
click at [1007, 355] on textarea at bounding box center [1051, 359] width 238 height 98
type textarea "Reservo por wsp"
click at [1045, 686] on button "Guardar" at bounding box center [1050, 672] width 237 height 49
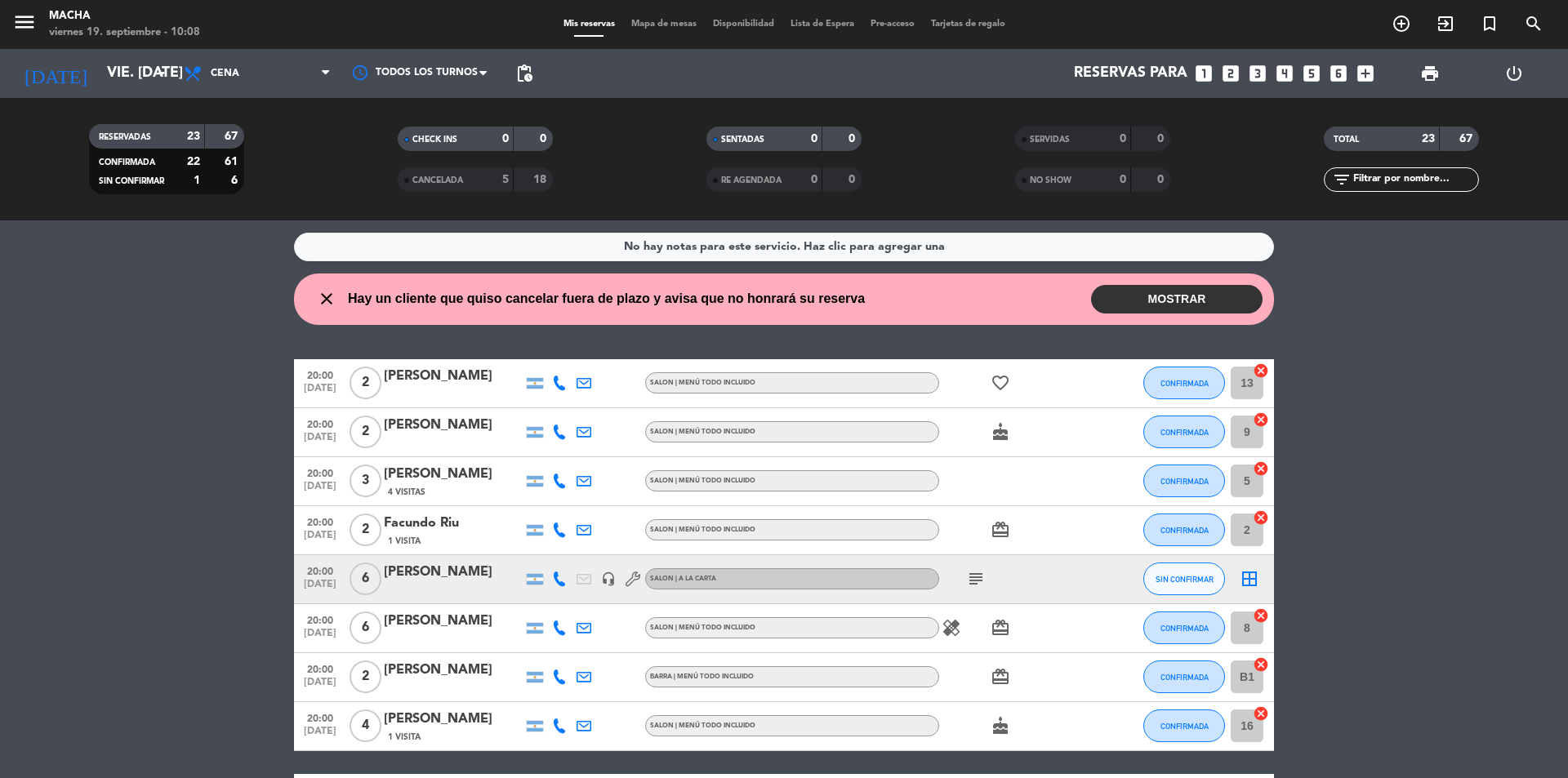
click at [1187, 306] on button "MOSTRAR" at bounding box center [1176, 299] width 172 height 28
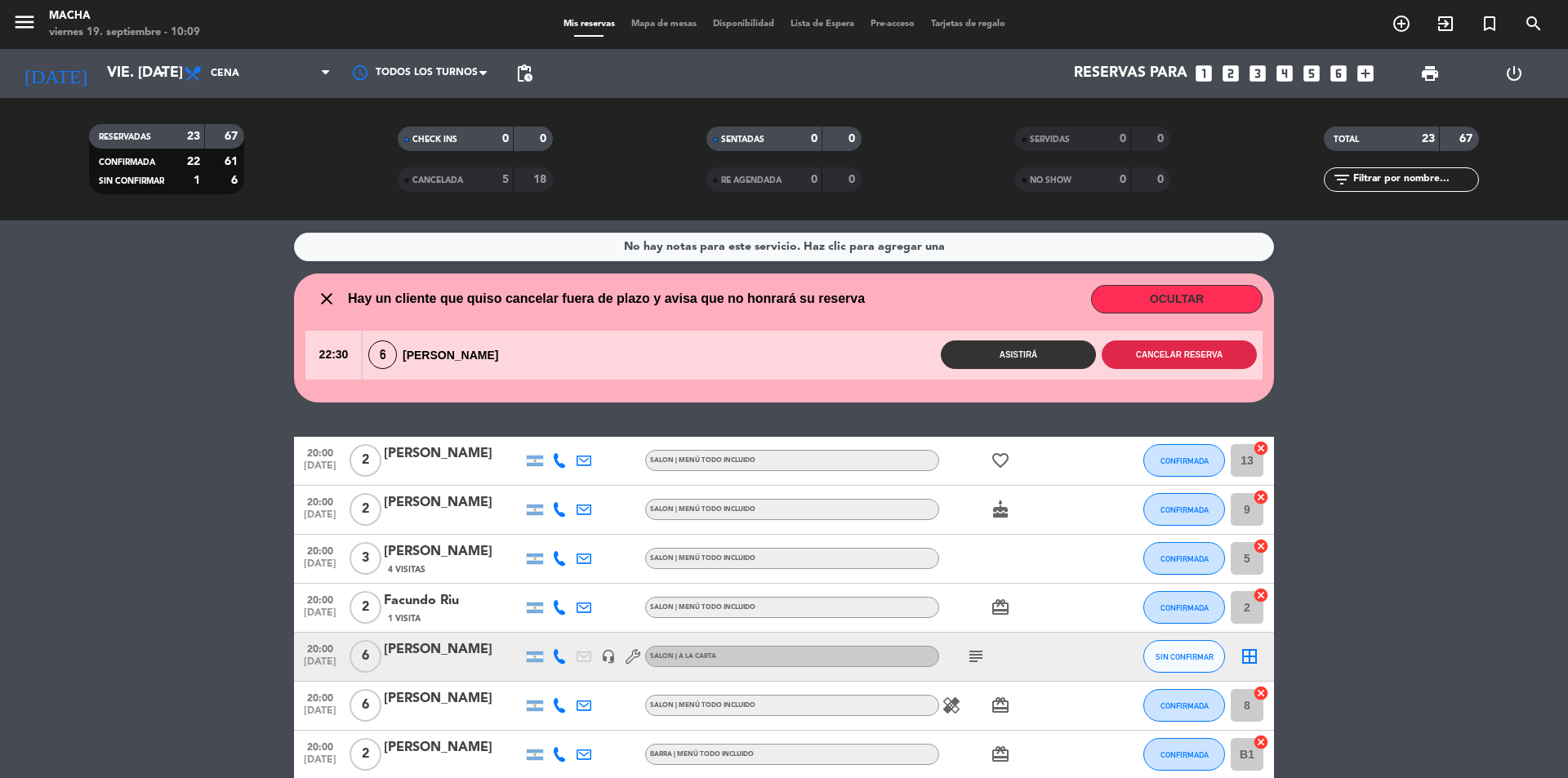
click at [1176, 359] on button "Cancelar reserva" at bounding box center [1179, 355] width 155 height 28
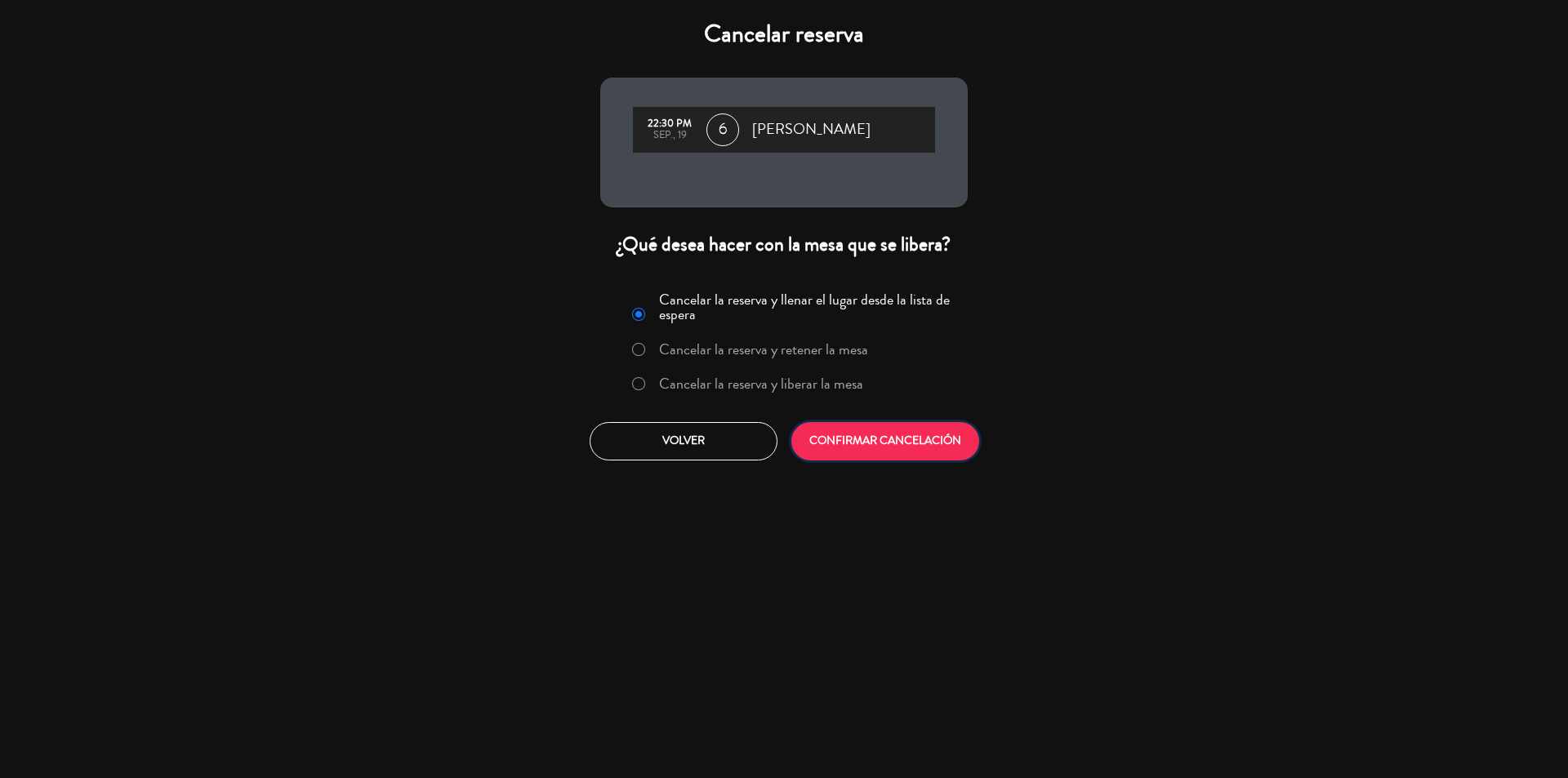
click at [877, 434] on button "CONFIRMAR CANCELACIÓN" at bounding box center [885, 442] width 188 height 38
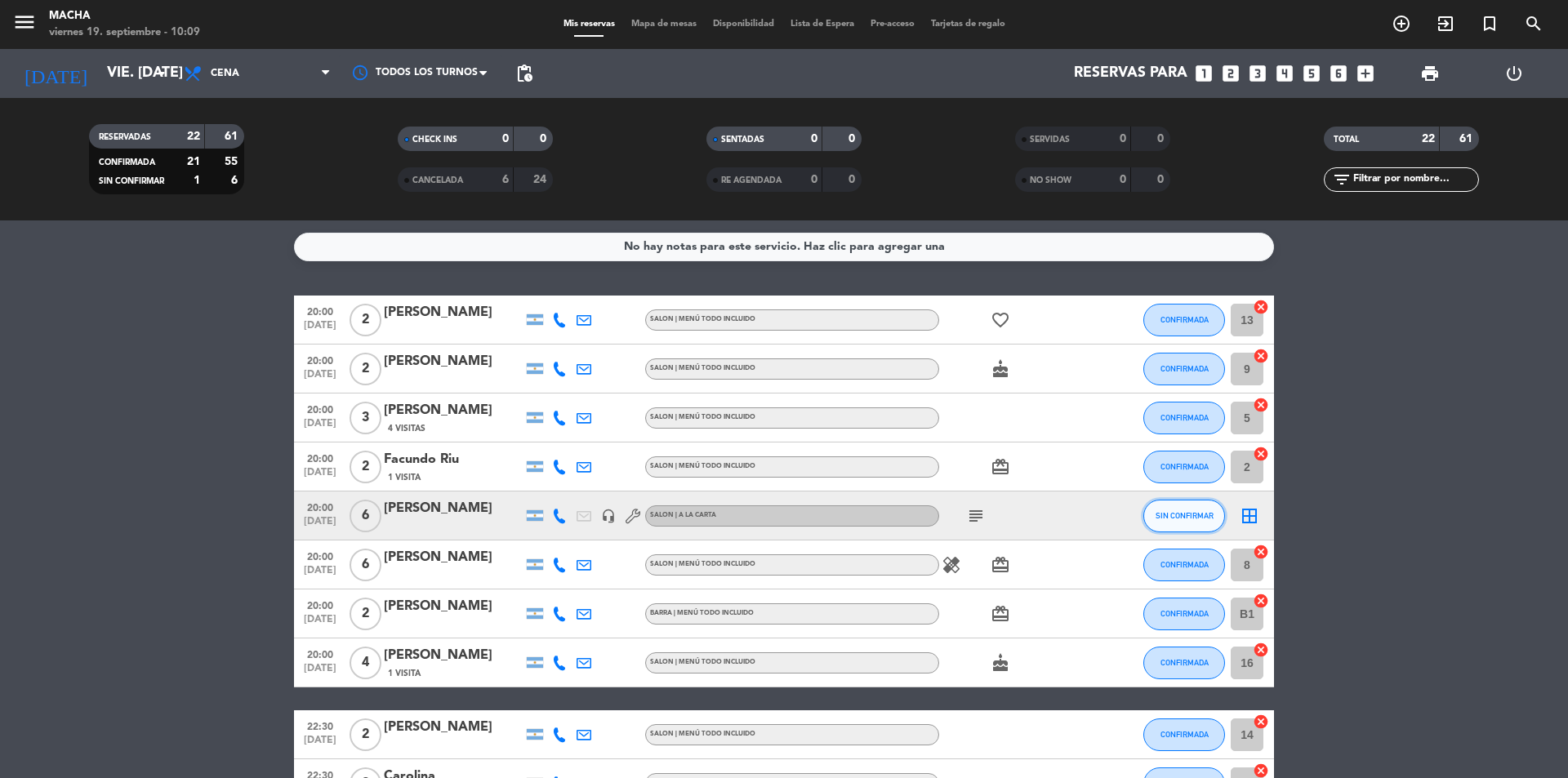
click at [1184, 513] on span "SIN CONFIRMAR" at bounding box center [1184, 515] width 58 height 9
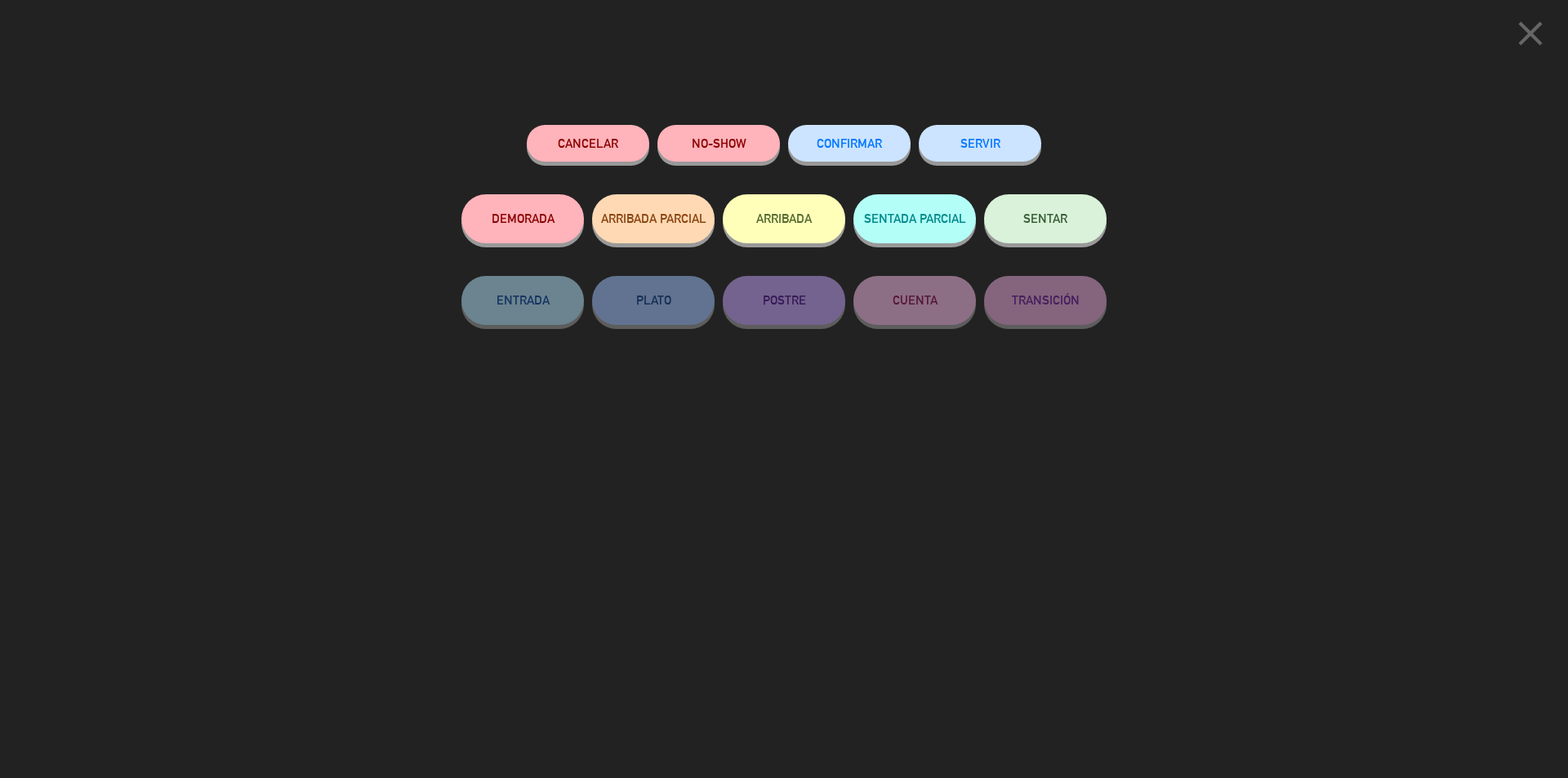
click at [826, 155] on button "CONFIRMAR" at bounding box center [849, 143] width 122 height 37
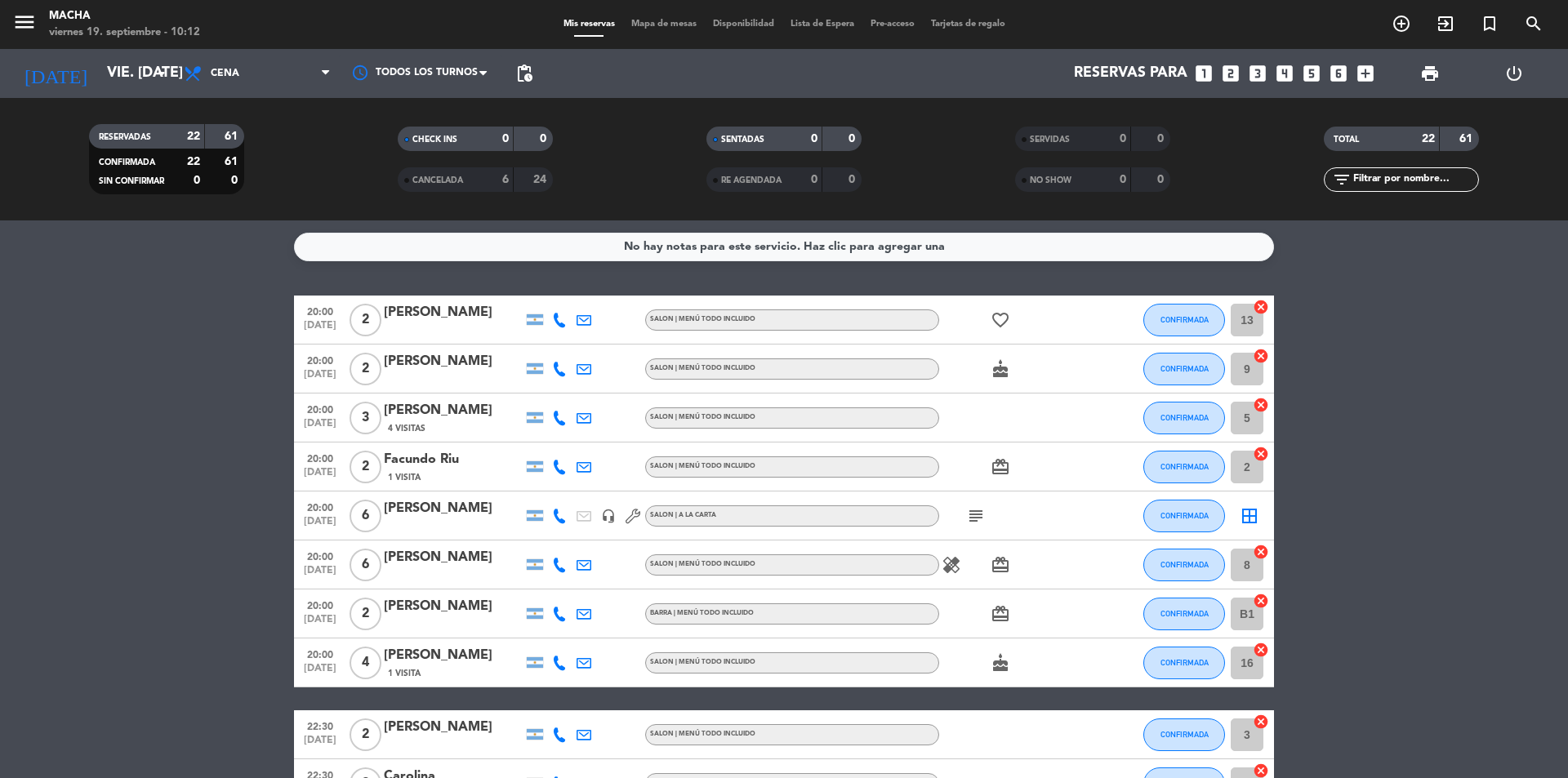
click at [435, 516] on div "[PERSON_NAME]" at bounding box center [453, 508] width 139 height 21
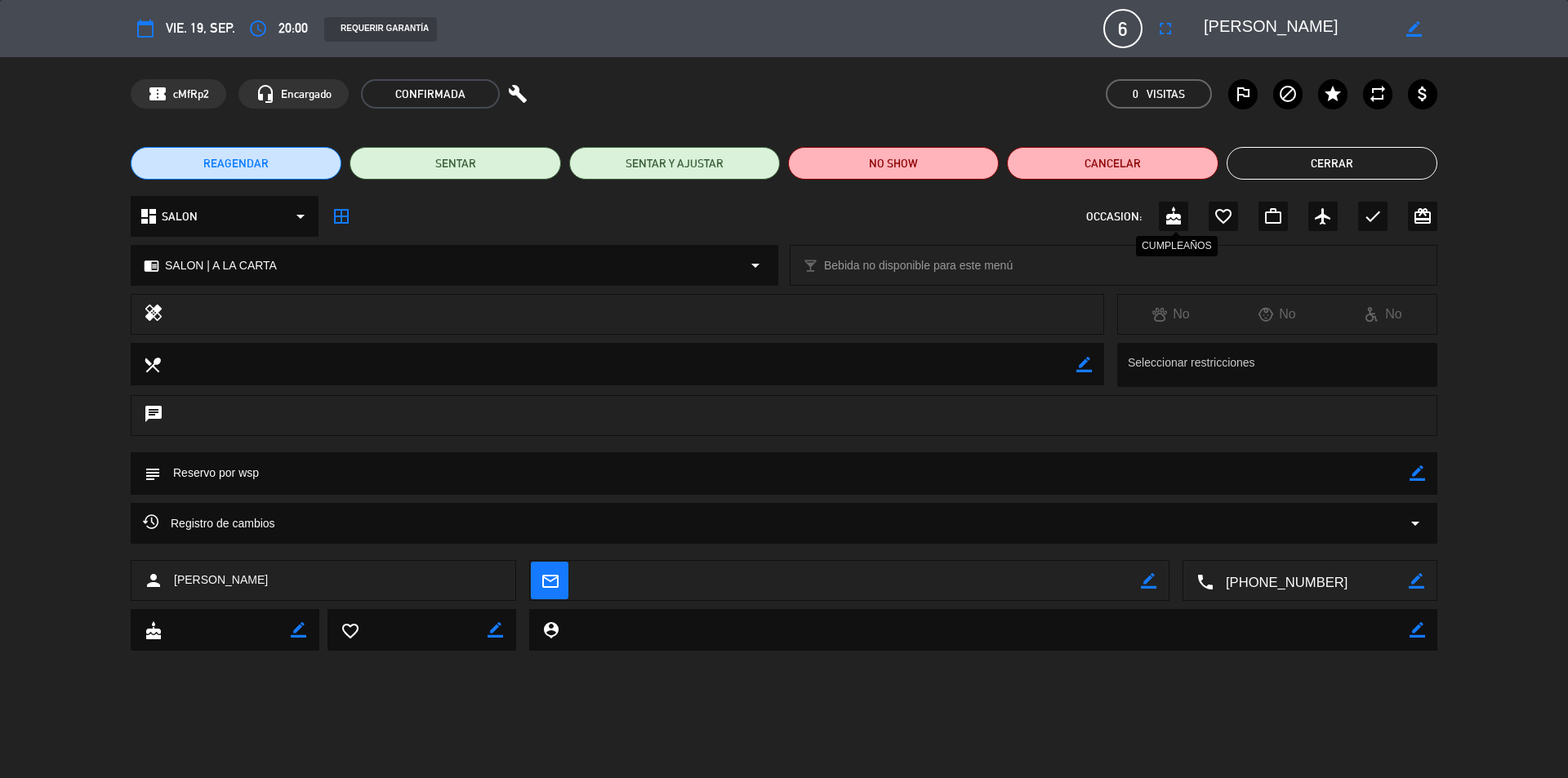
click at [1183, 223] on icon "cake" at bounding box center [1173, 216] width 19 height 19
